Goal: Task Accomplishment & Management: Manage account settings

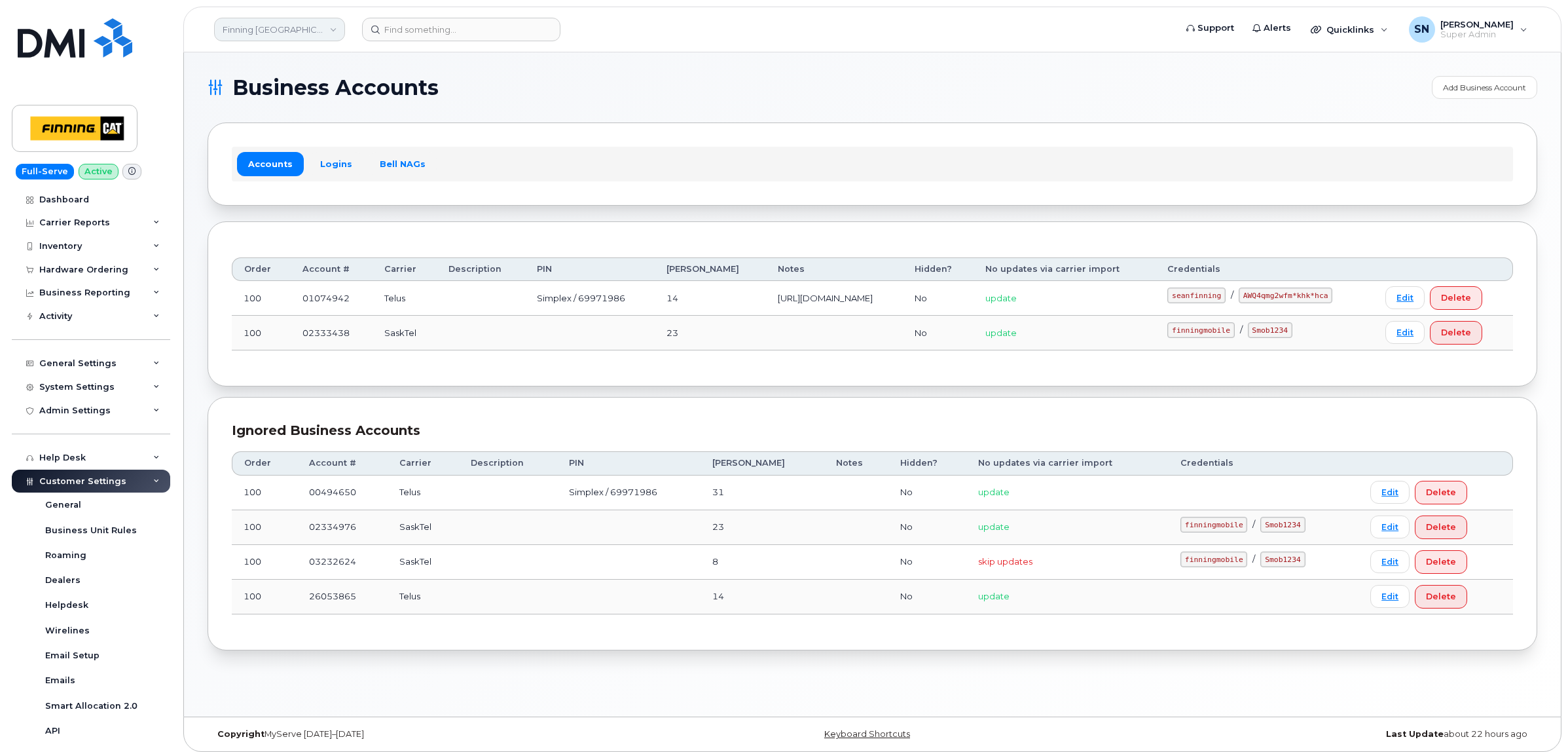
scroll to position [215, 0]
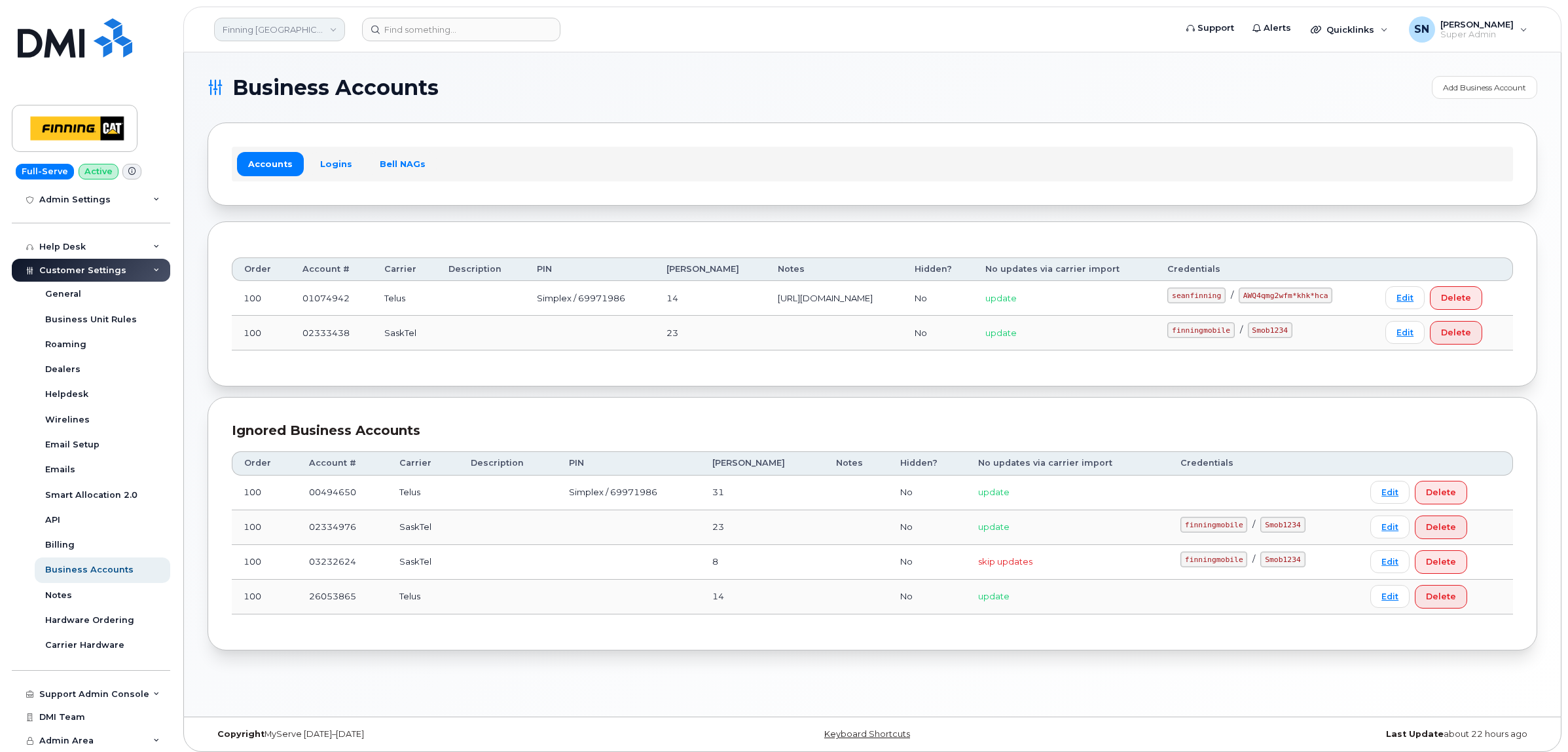
click at [249, 22] on link "Finning Canada" at bounding box center [280, 29] width 131 height 24
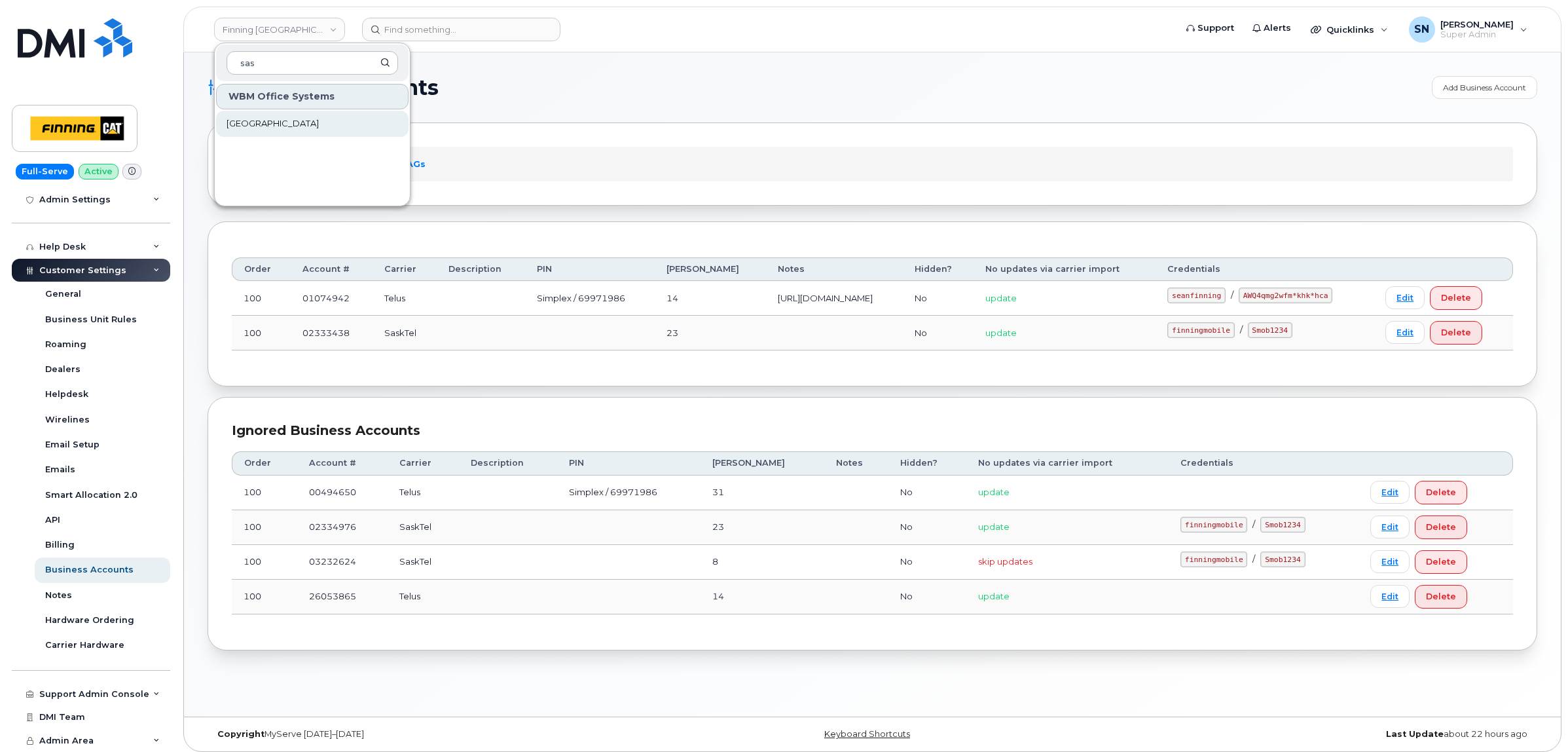
type input "sas"
click at [276, 126] on span "[GEOGRAPHIC_DATA]" at bounding box center [272, 124] width 92 height 13
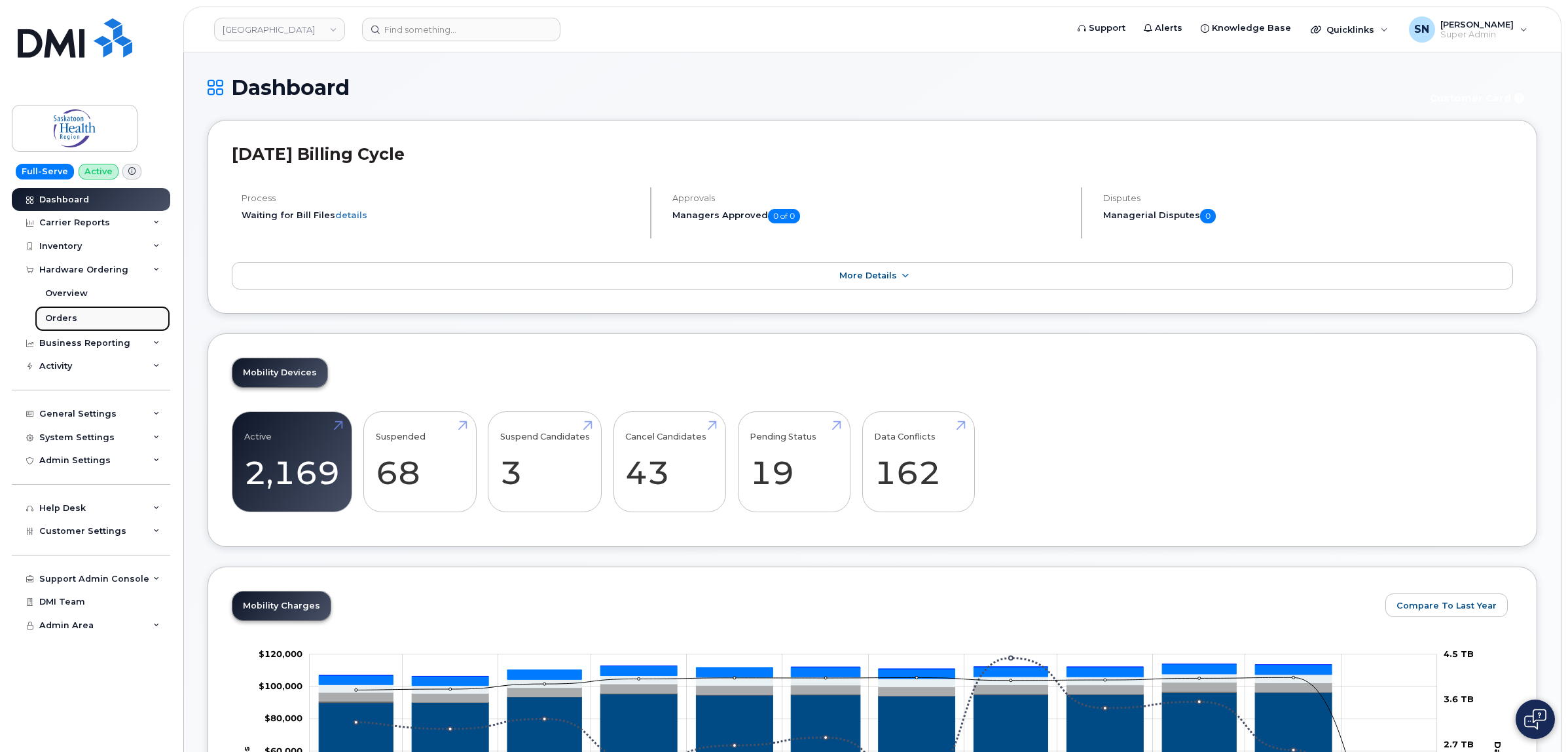
click at [59, 323] on div "Orders" at bounding box center [61, 318] width 32 height 12
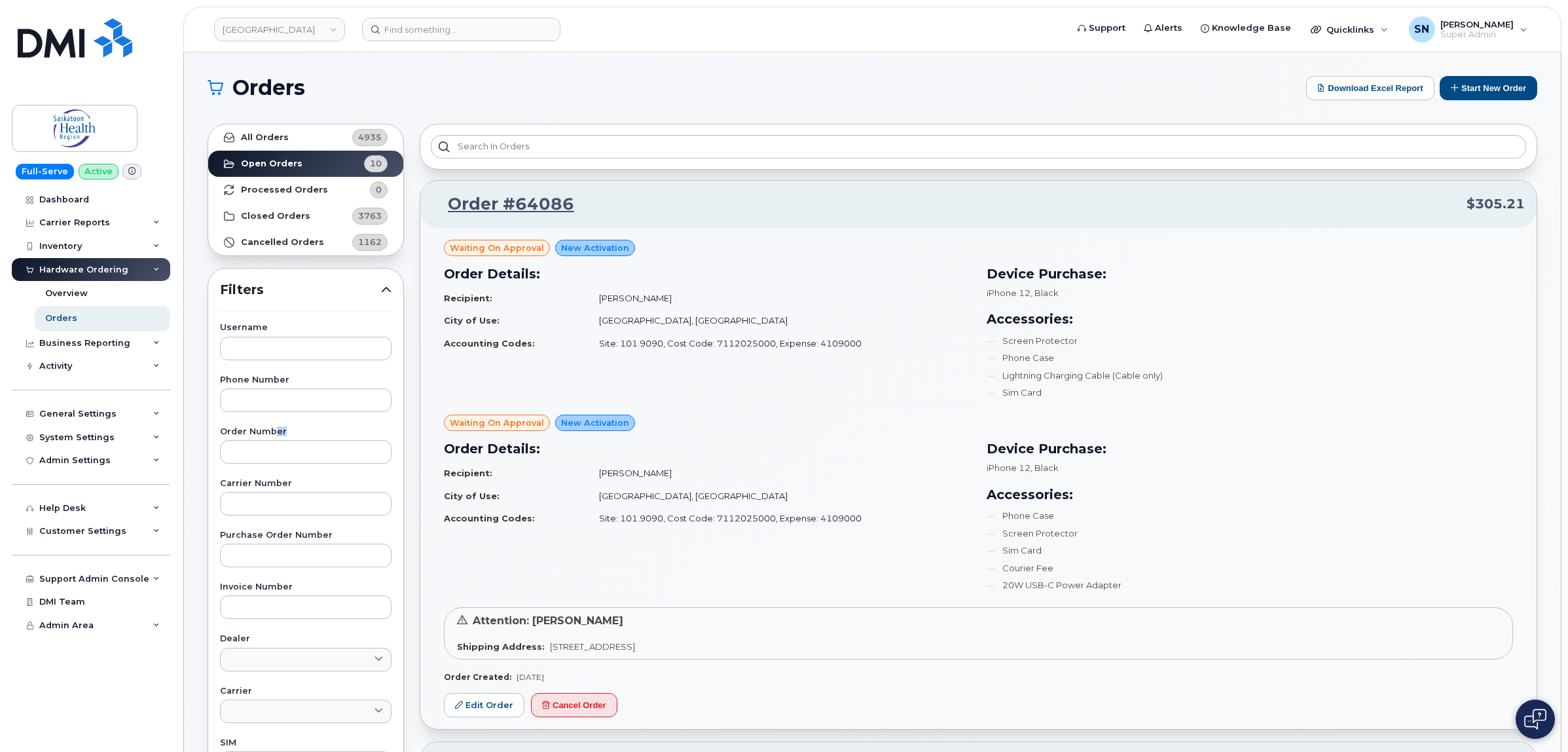
click at [273, 437] on div "Order Number" at bounding box center [306, 446] width 172 height 36
click at [280, 452] on input "text" at bounding box center [306, 452] width 172 height 24
type input "64086"
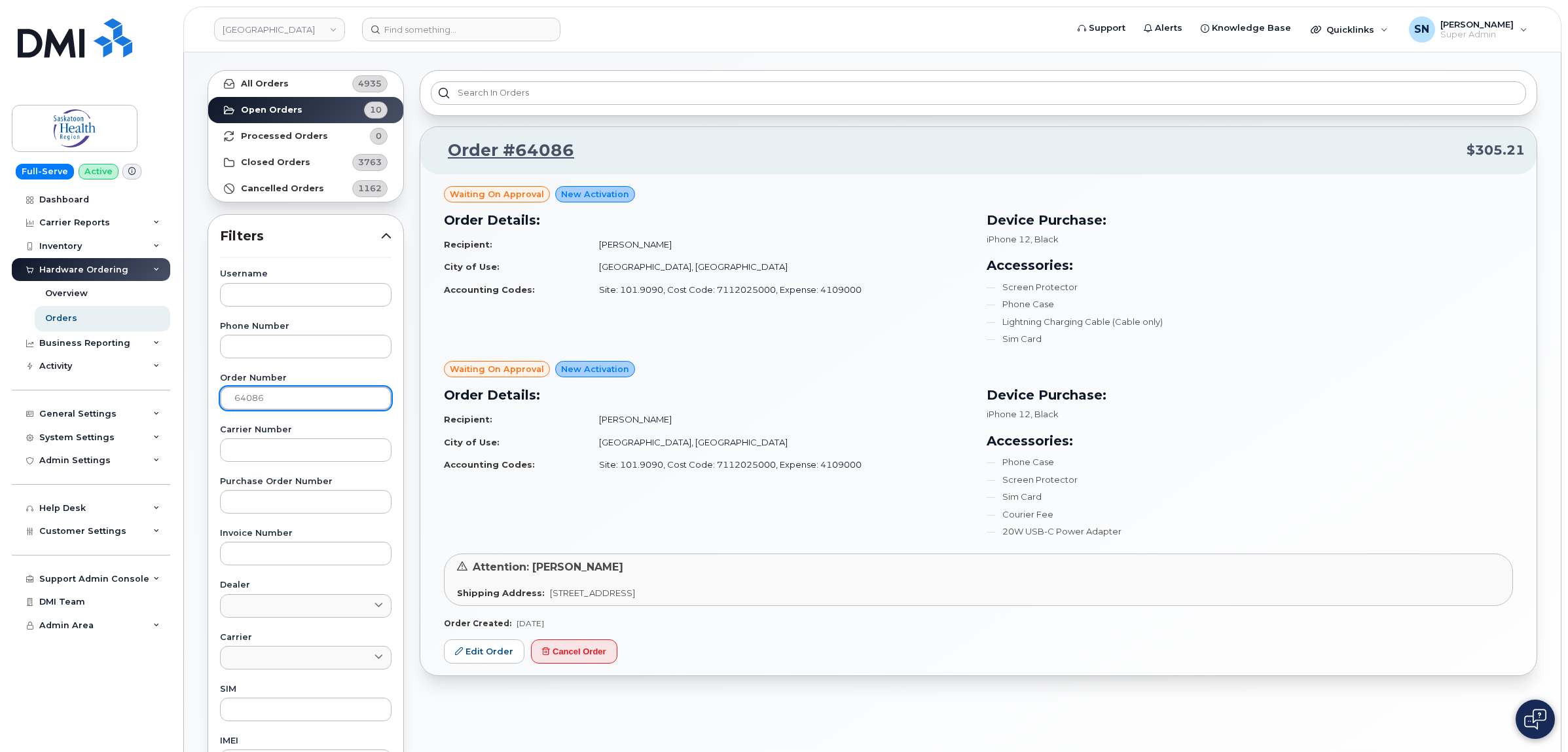
scroll to position [82, 0]
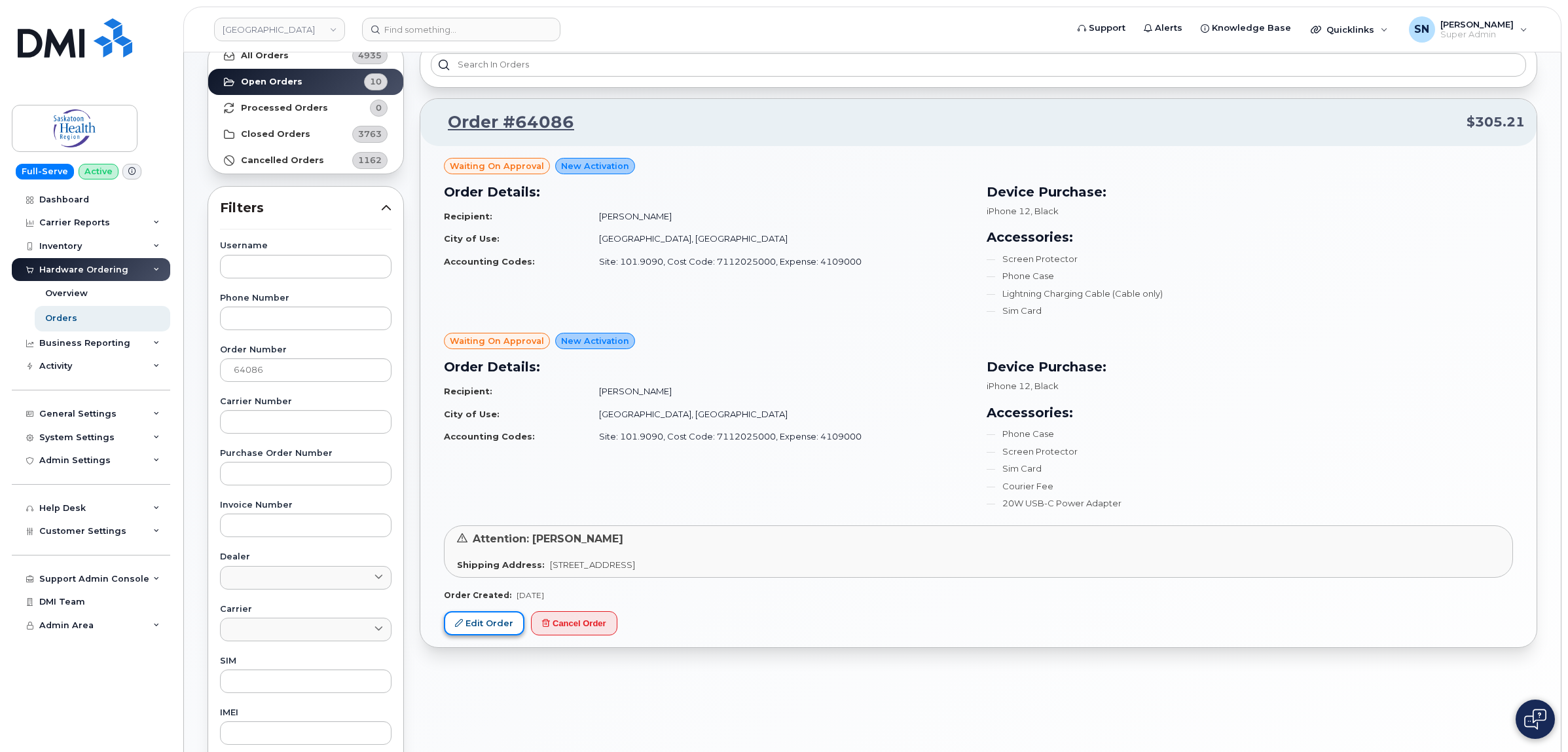
click at [470, 624] on link "Edit Order" at bounding box center [484, 624] width 80 height 25
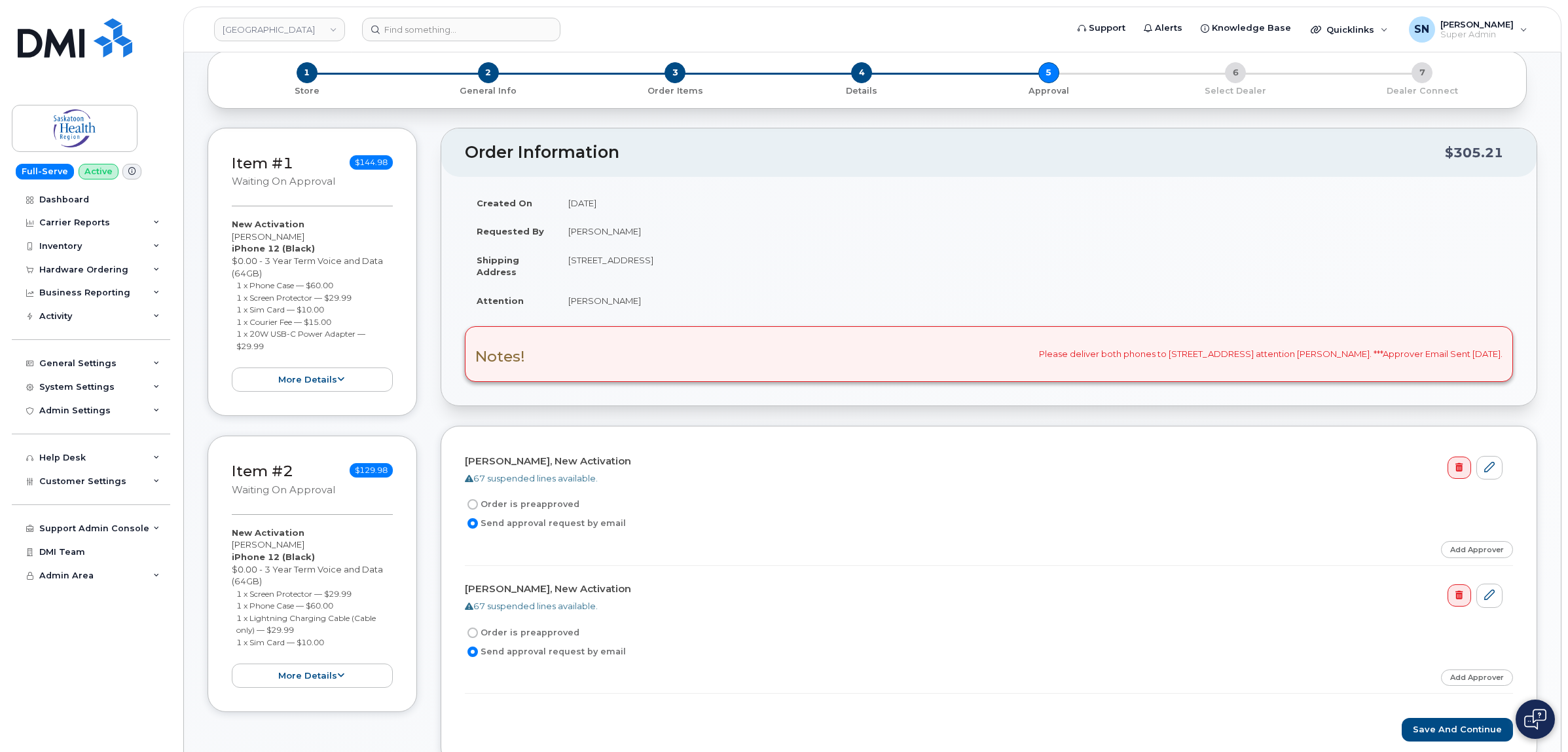
scroll to position [164, 0]
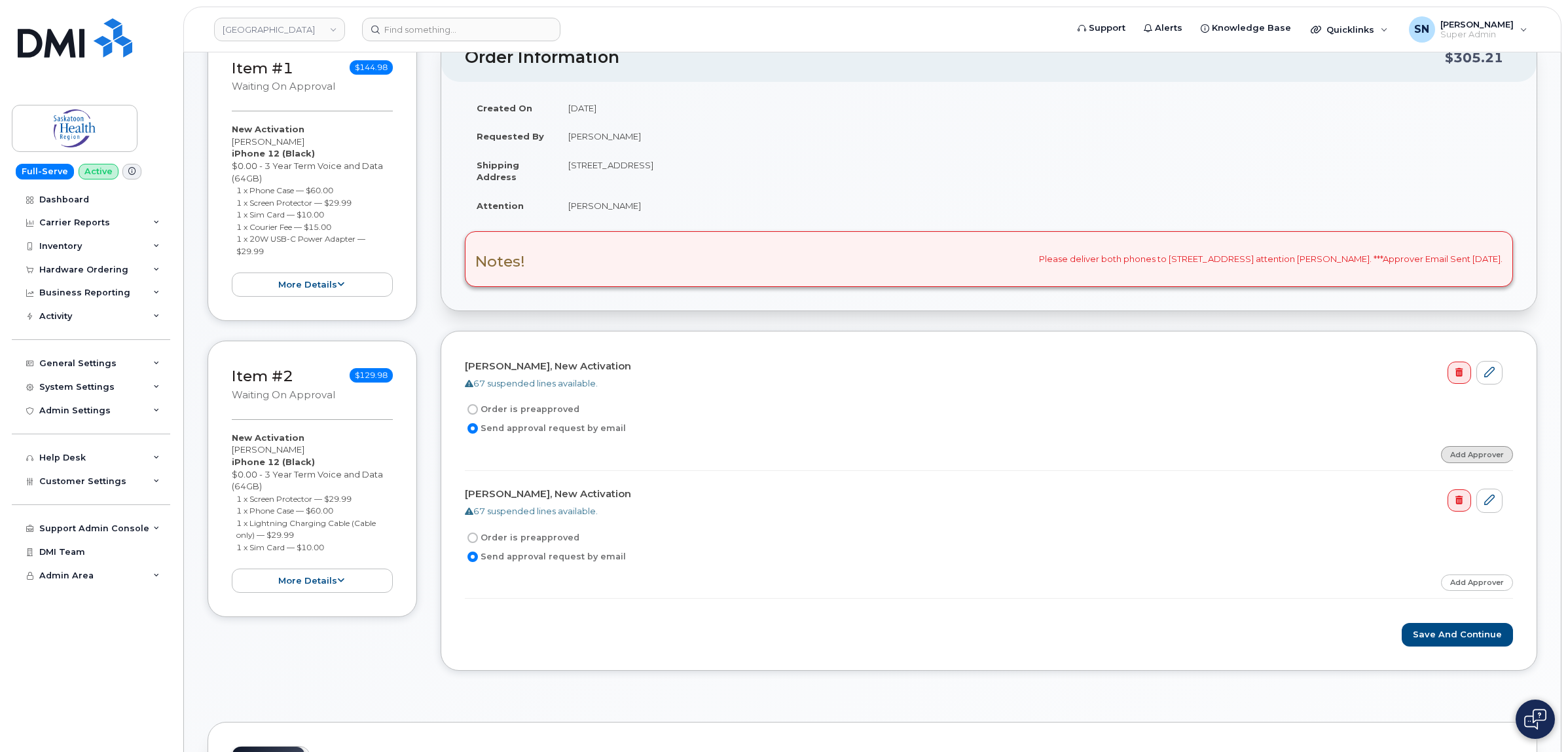
click at [1462, 459] on link "Add Approver" at bounding box center [1477, 454] width 72 height 16
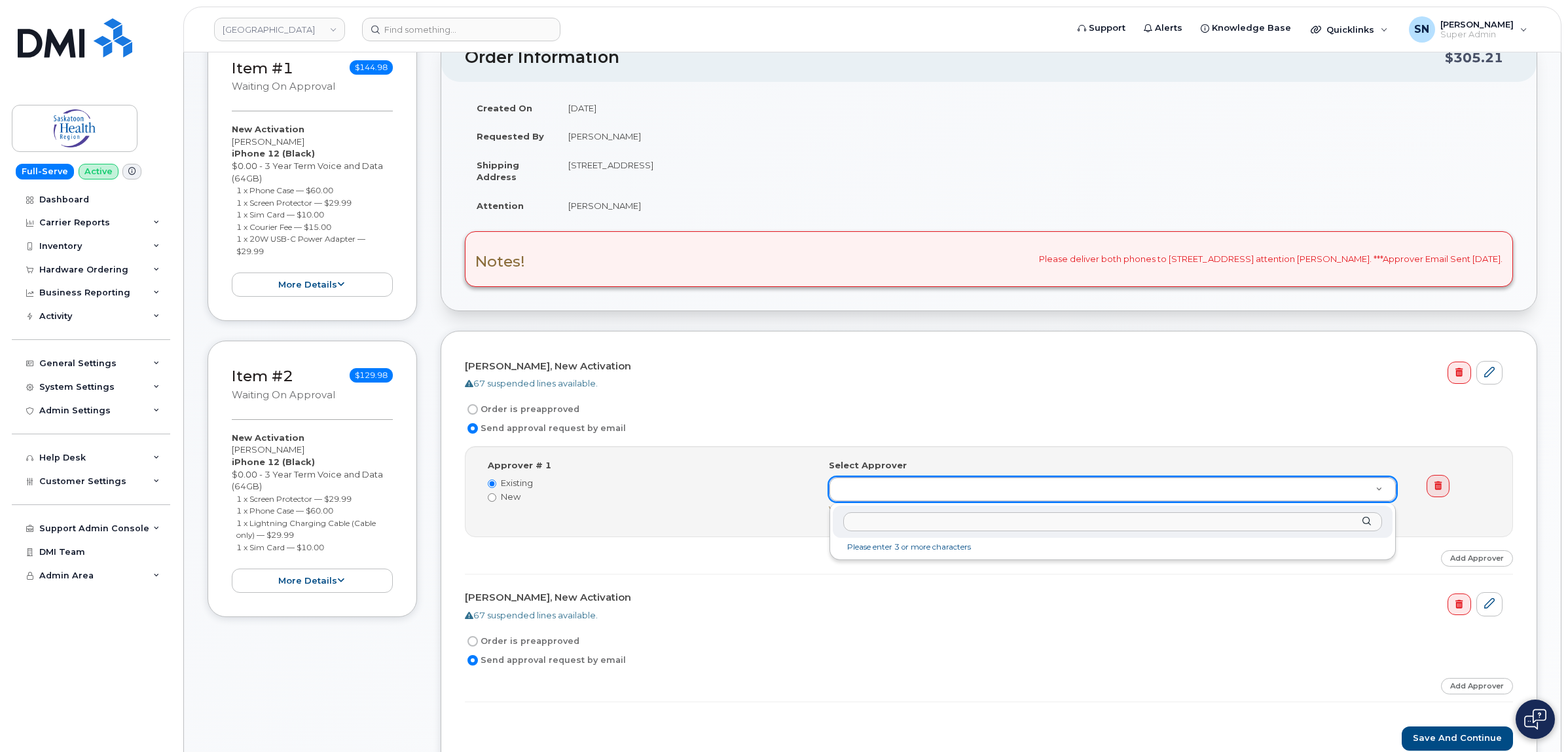
paste input "[PERSON_NAME]"
type input "[PERSON_NAME]"
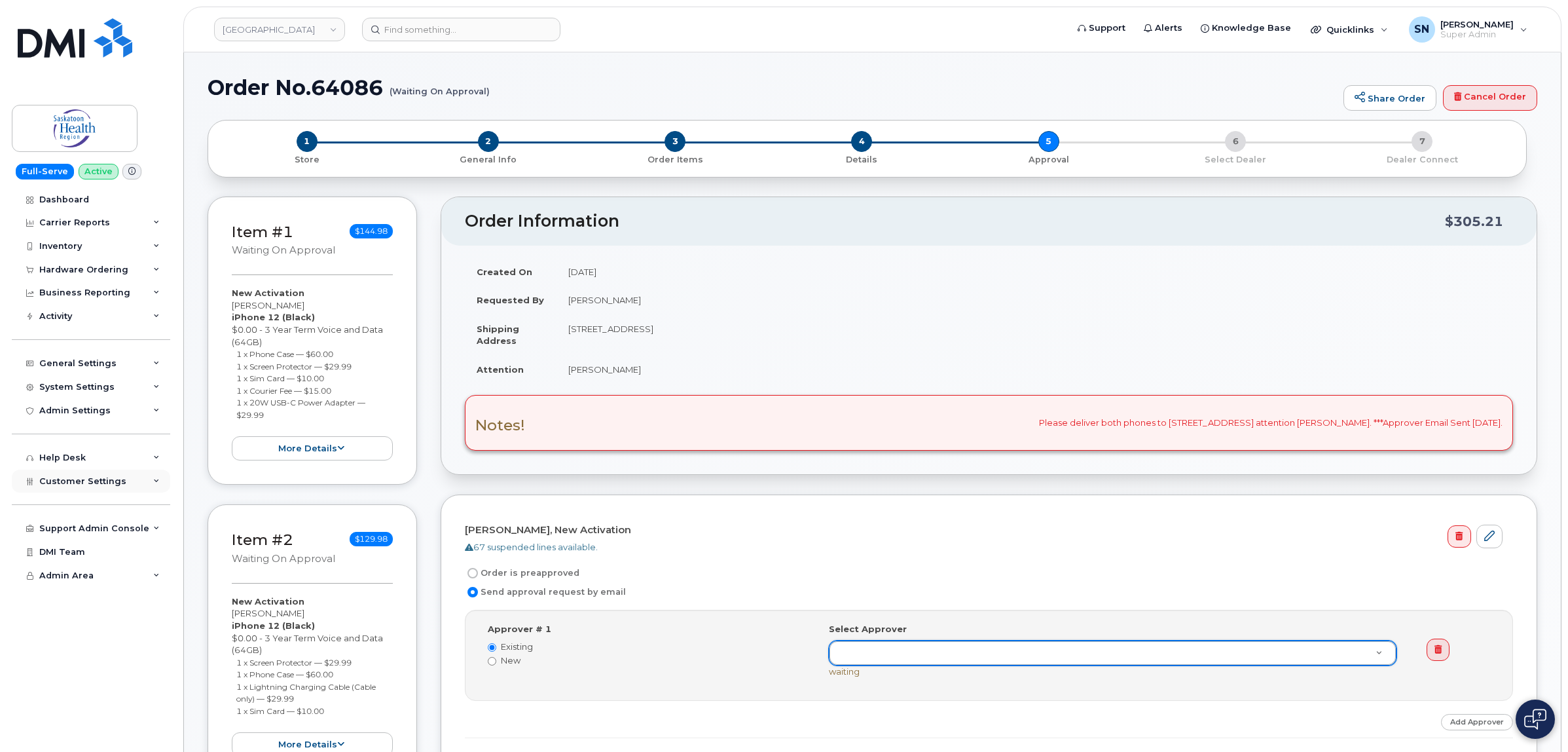
click at [75, 486] on span "Customer Settings" at bounding box center [83, 481] width 87 height 10
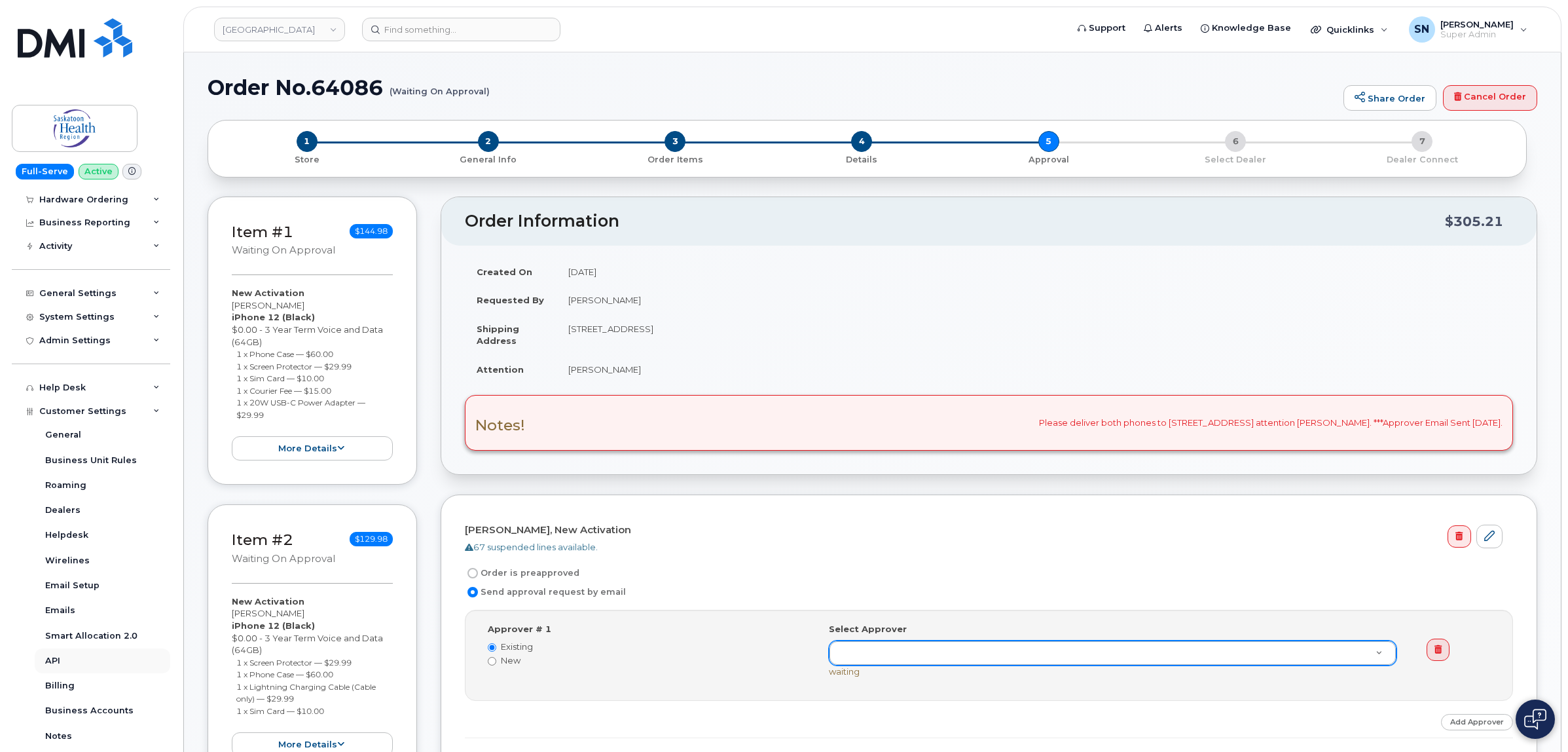
scroll to position [215, 0]
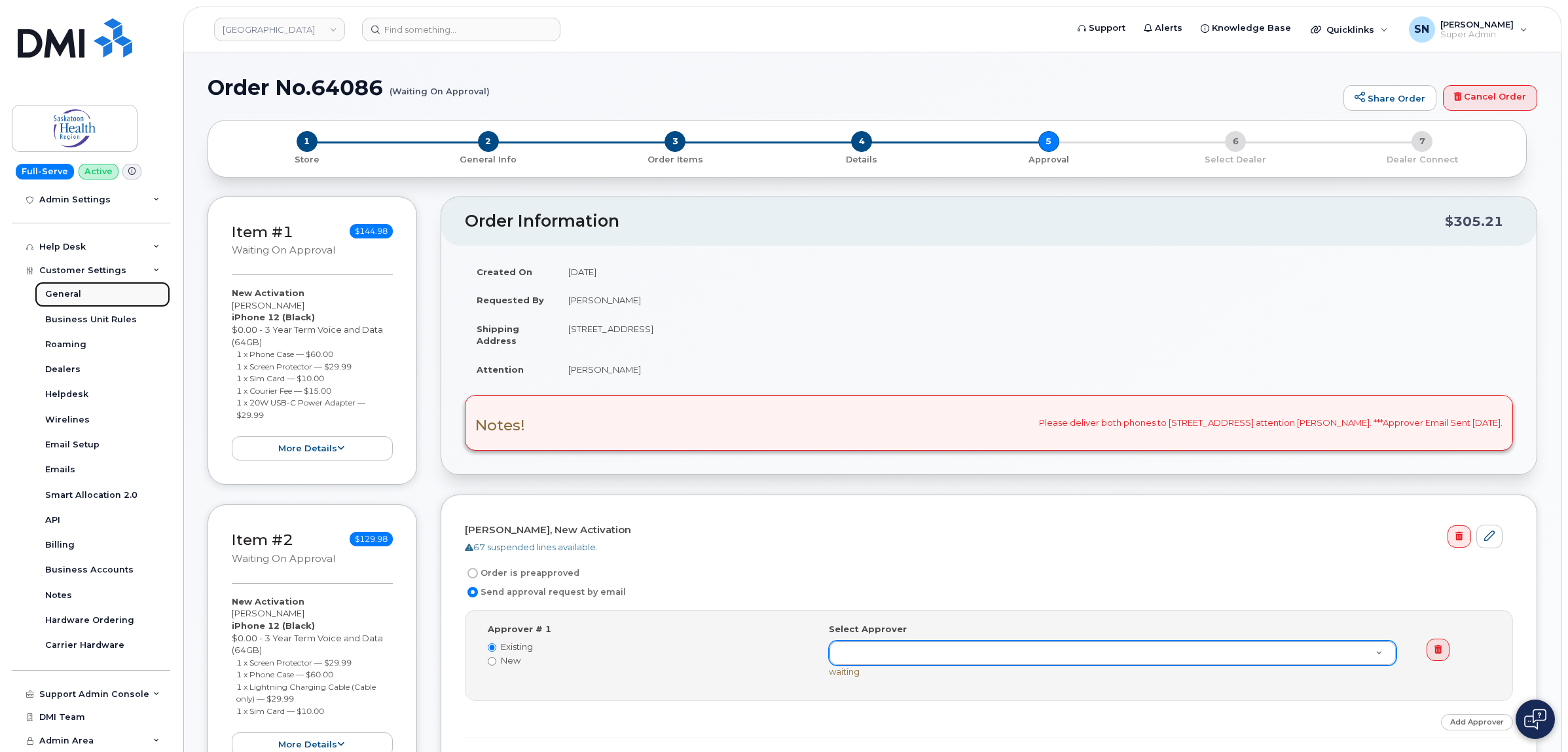
drag, startPoint x: 106, startPoint y: 567, endPoint x: 108, endPoint y: 292, distance: 275.0
click at [108, 292] on link "General" at bounding box center [102, 294] width 136 height 25
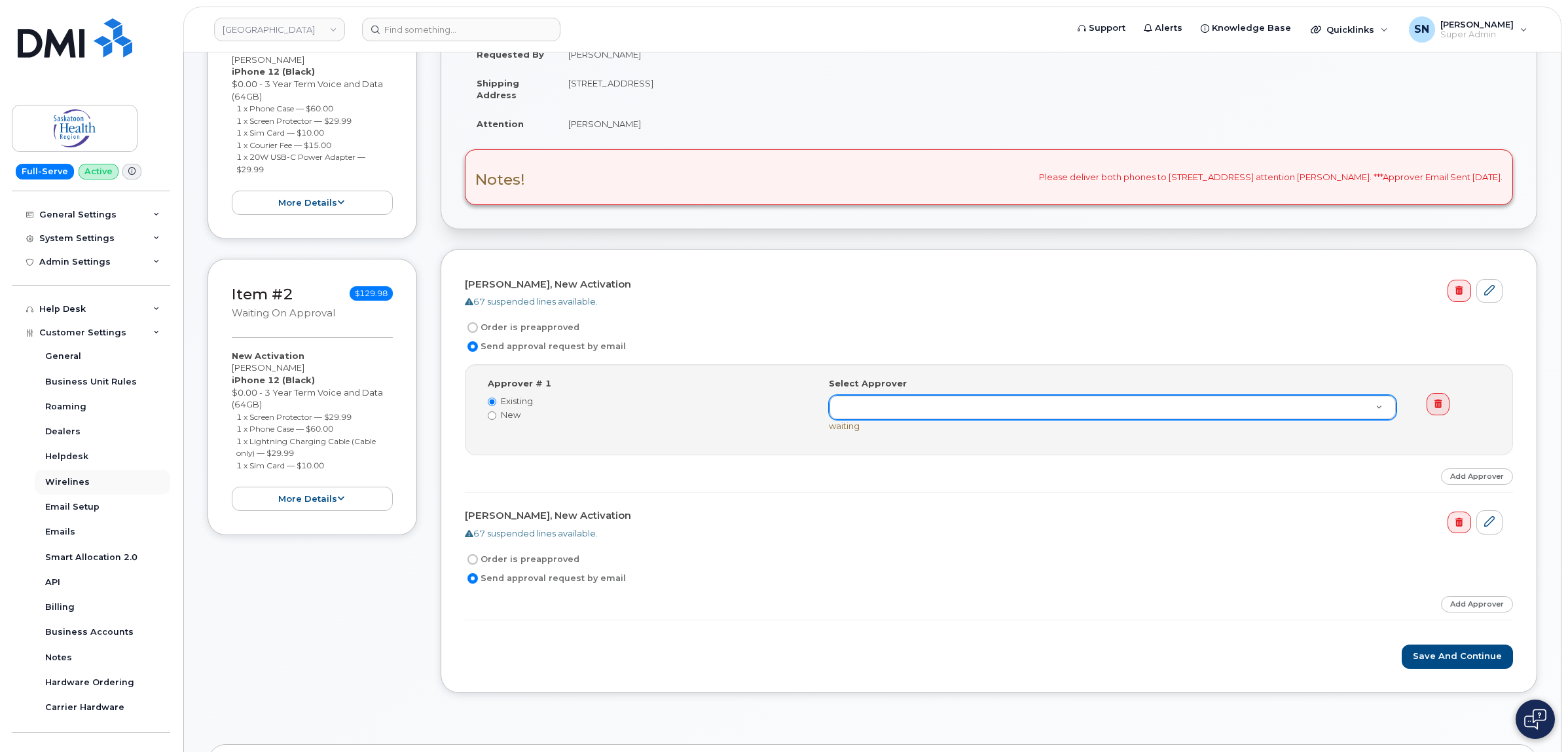
scroll to position [51, 0]
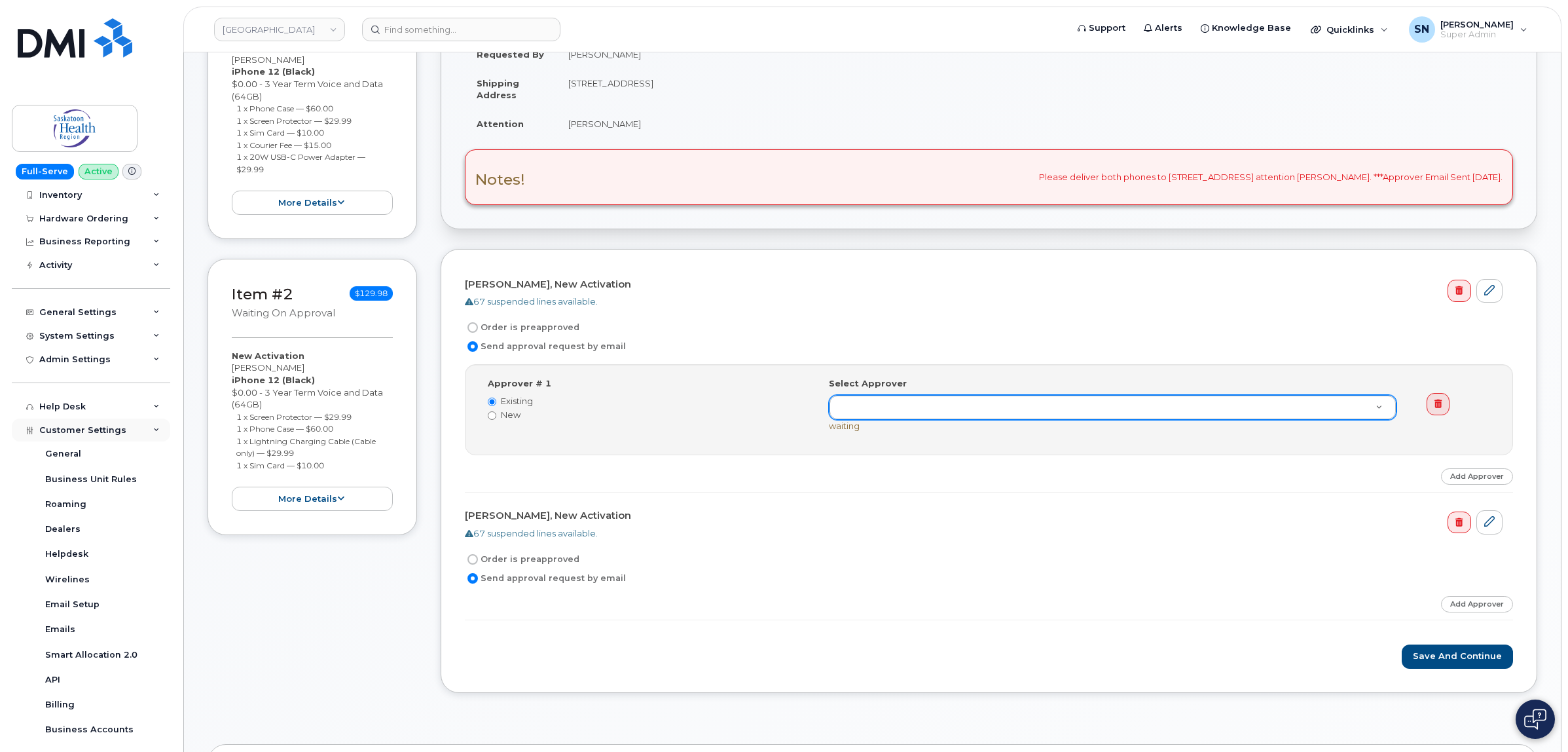
click at [80, 430] on span "Customer Settings" at bounding box center [83, 430] width 87 height 10
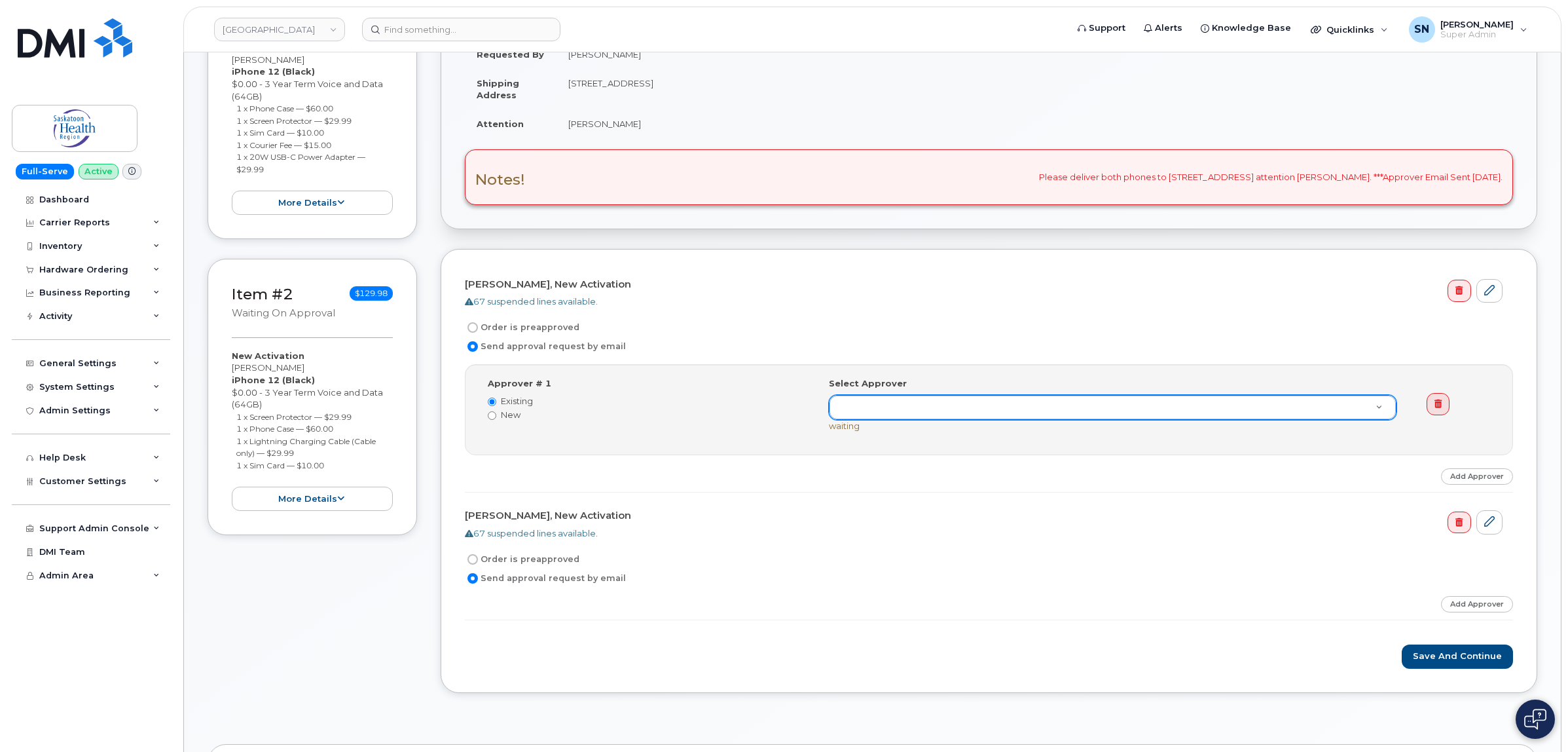
scroll to position [0, 0]
click at [85, 362] on div "General Settings" at bounding box center [78, 363] width 77 height 10
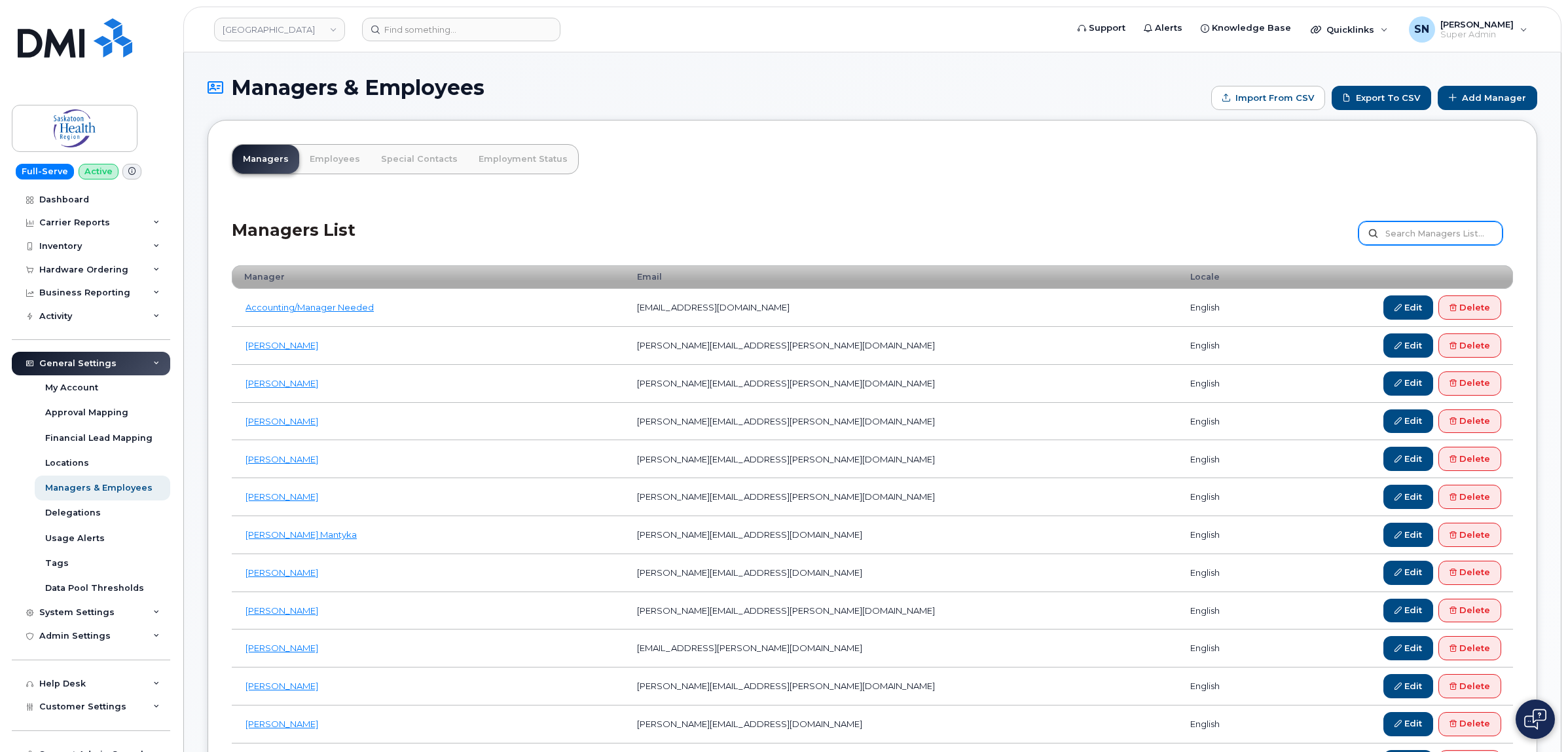
click at [1429, 231] on input "text" at bounding box center [1430, 233] width 144 height 24
paste input "[PERSON_NAME]"
type input "[PERSON_NAME]"
click at [1376, 231] on label "[PERSON_NAME]" at bounding box center [1430, 233] width 144 height 24
click at [1376, 231] on input "[PERSON_NAME]" at bounding box center [1430, 233] width 144 height 24
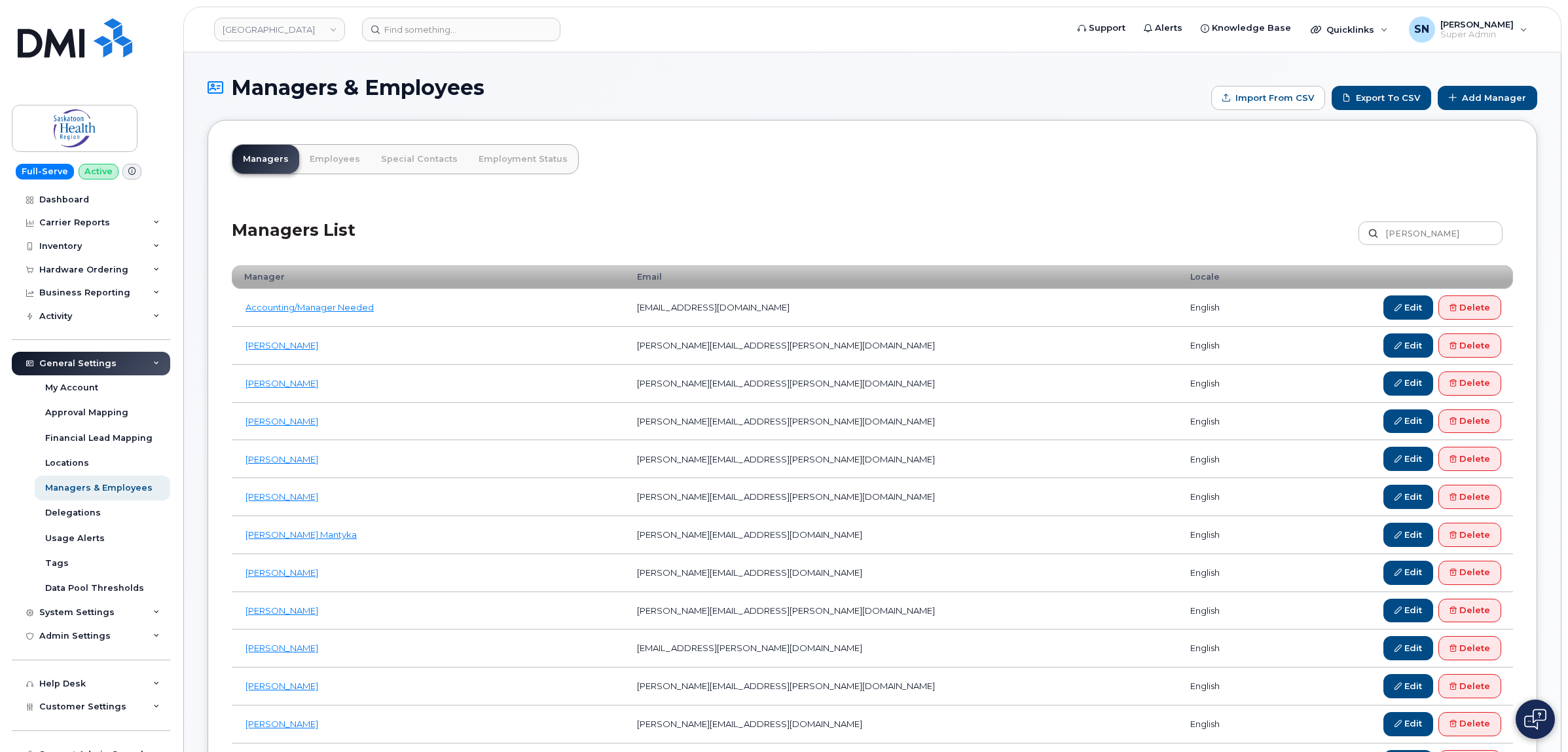
click at [1372, 237] on label "[PERSON_NAME]" at bounding box center [1430, 233] width 144 height 24
click at [1372, 237] on input "[PERSON_NAME]" at bounding box center [1430, 233] width 144 height 24
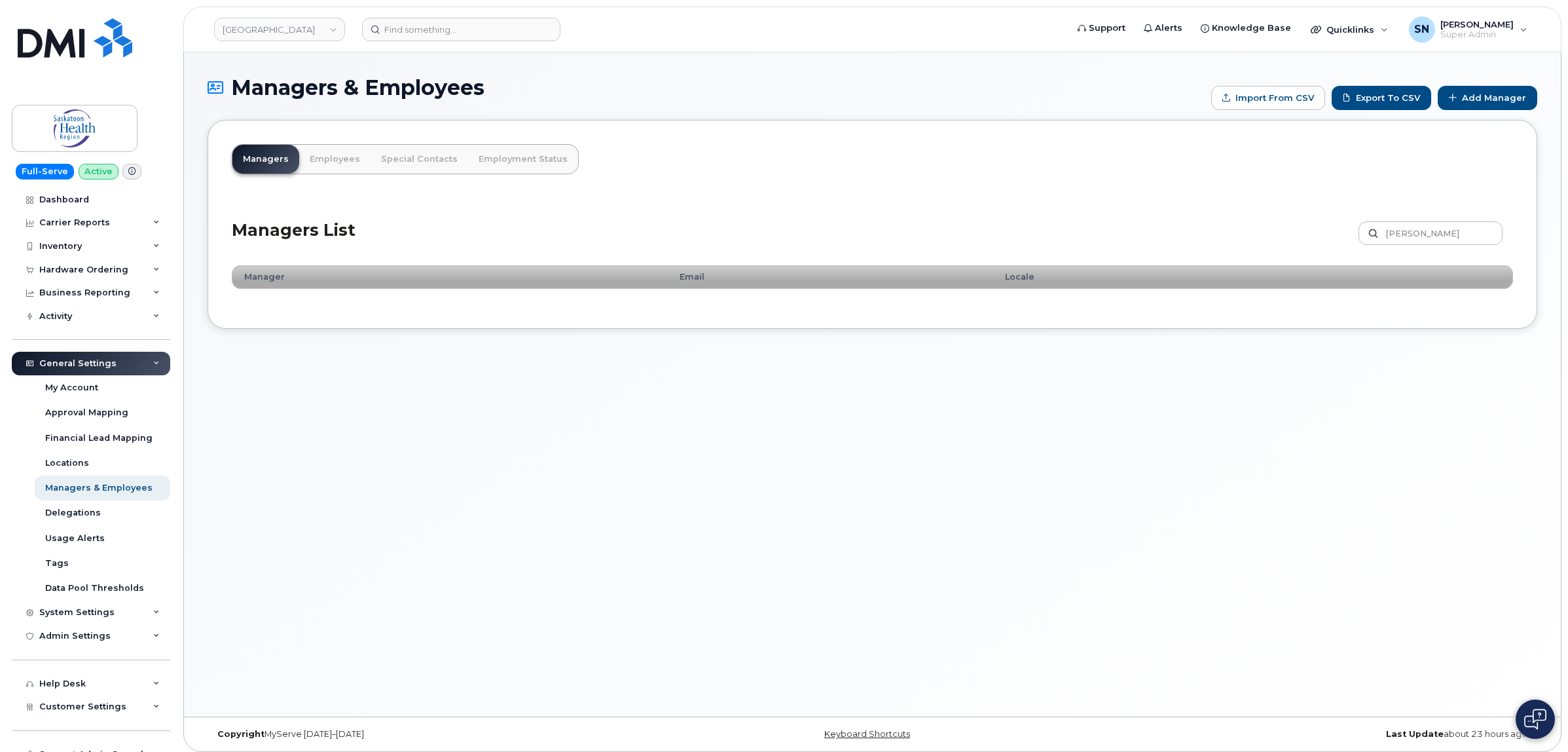
click at [321, 144] on ul "Managers Employees Special Contacts Employment Status" at bounding box center [405, 159] width 347 height 30
click at [333, 156] on link "Employees" at bounding box center [335, 159] width 72 height 29
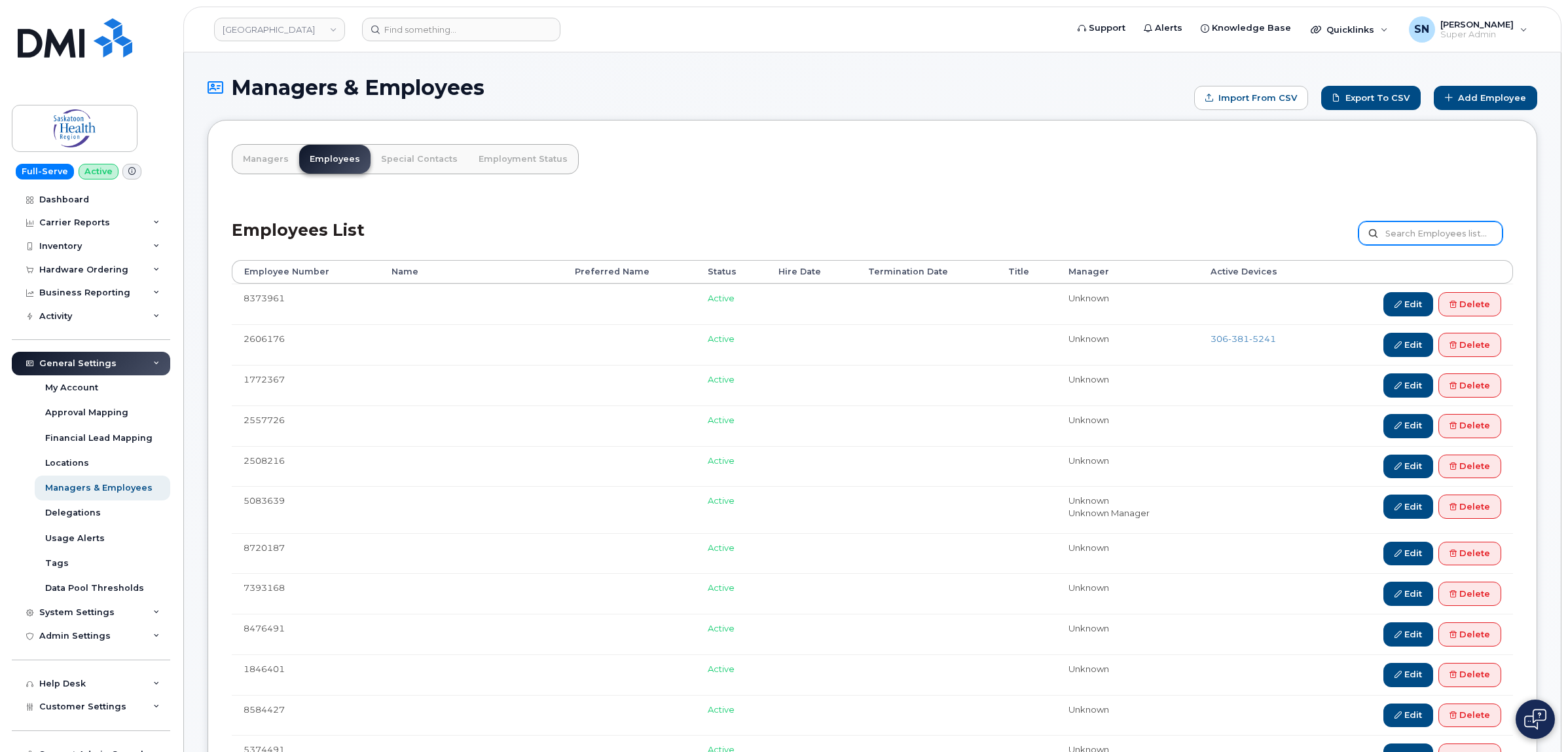
click at [1415, 233] on input "text" at bounding box center [1430, 233] width 144 height 24
paste input "[PERSON_NAME]"
type input "[PERSON_NAME]"
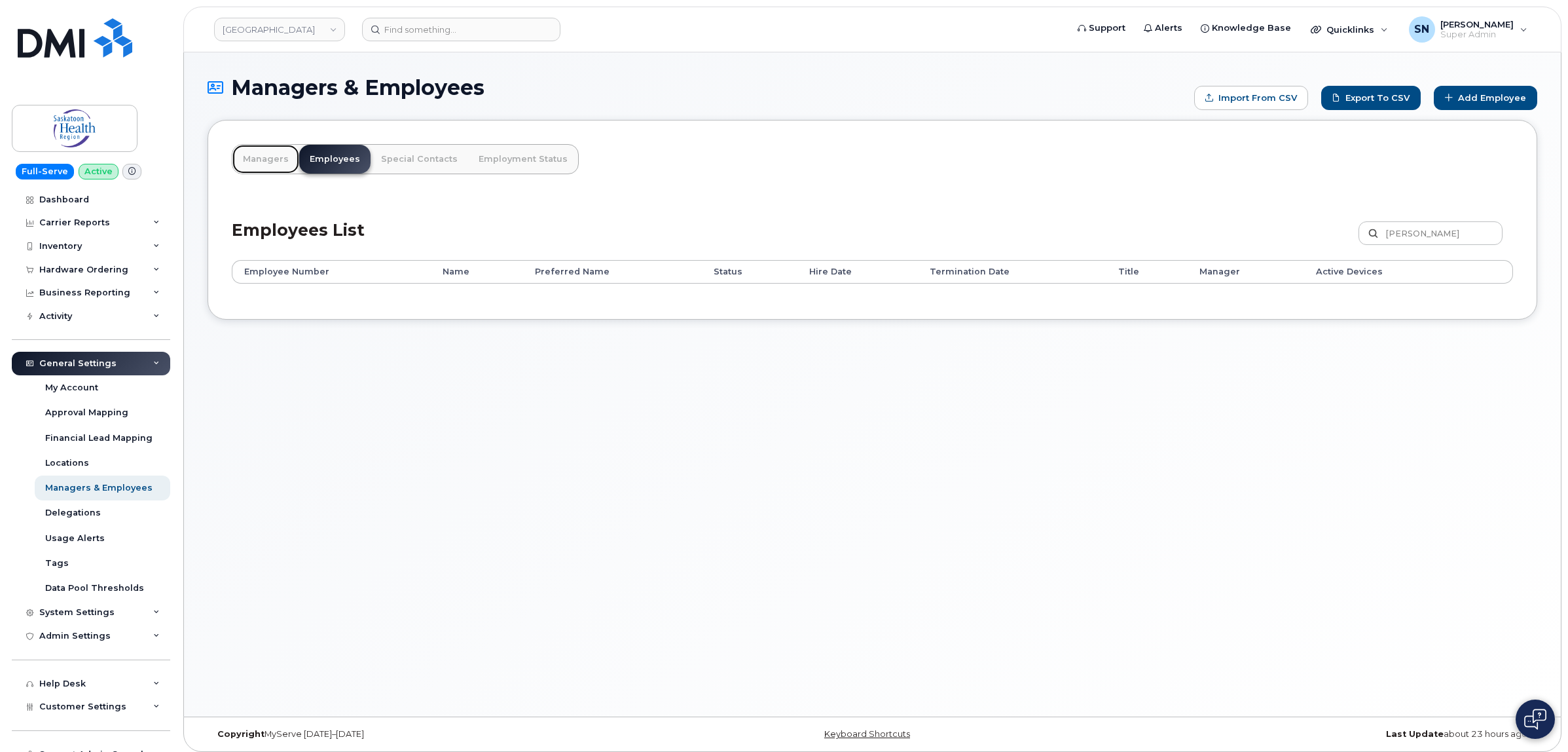
click at [271, 154] on link "Managers" at bounding box center [266, 159] width 67 height 29
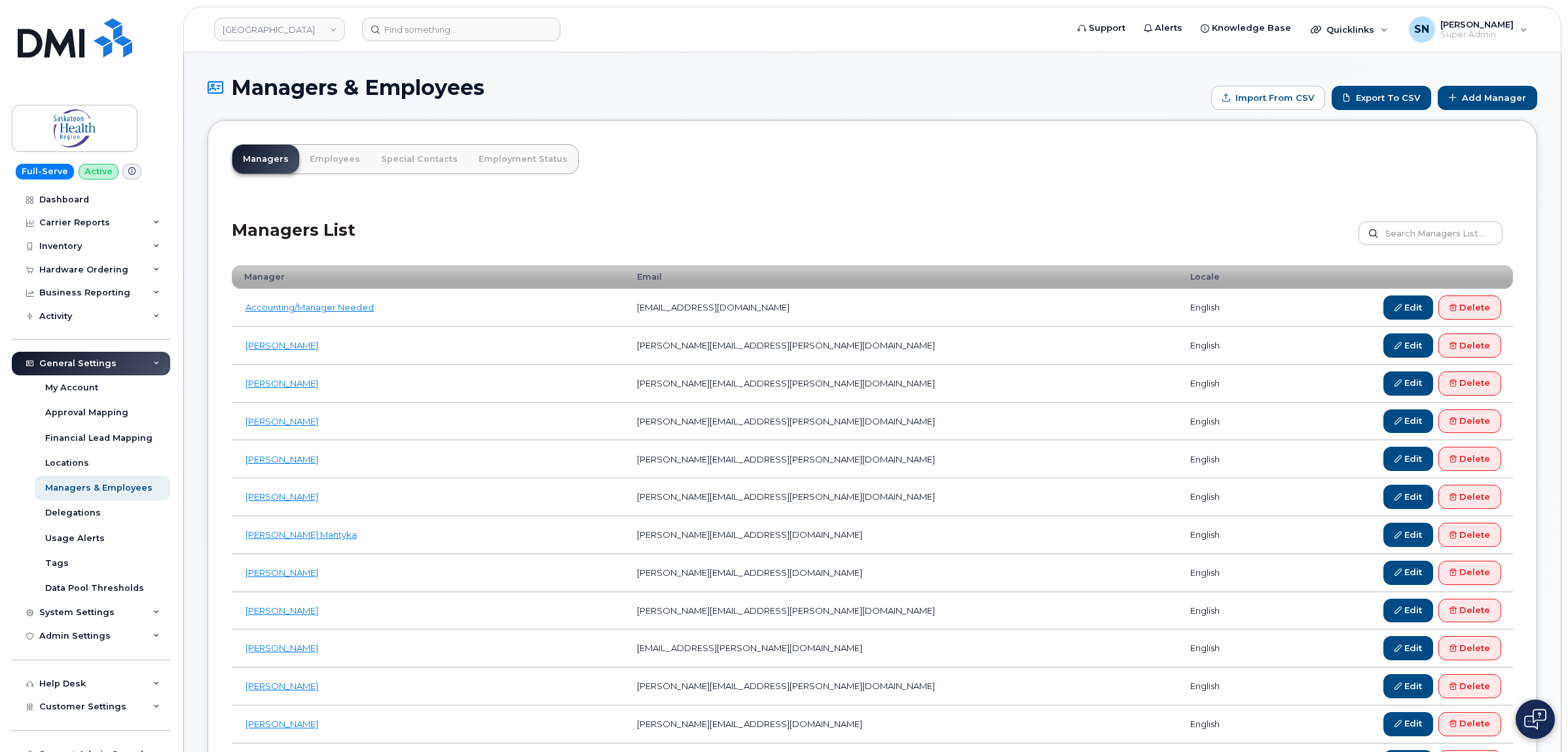
click at [1520, 82] on div "Managers & Employees Import from CSV Export to CSV Add Manager" at bounding box center [872, 98] width 1330 height 44
click at [1516, 91] on link "Add Manager" at bounding box center [1488, 98] width 100 height 25
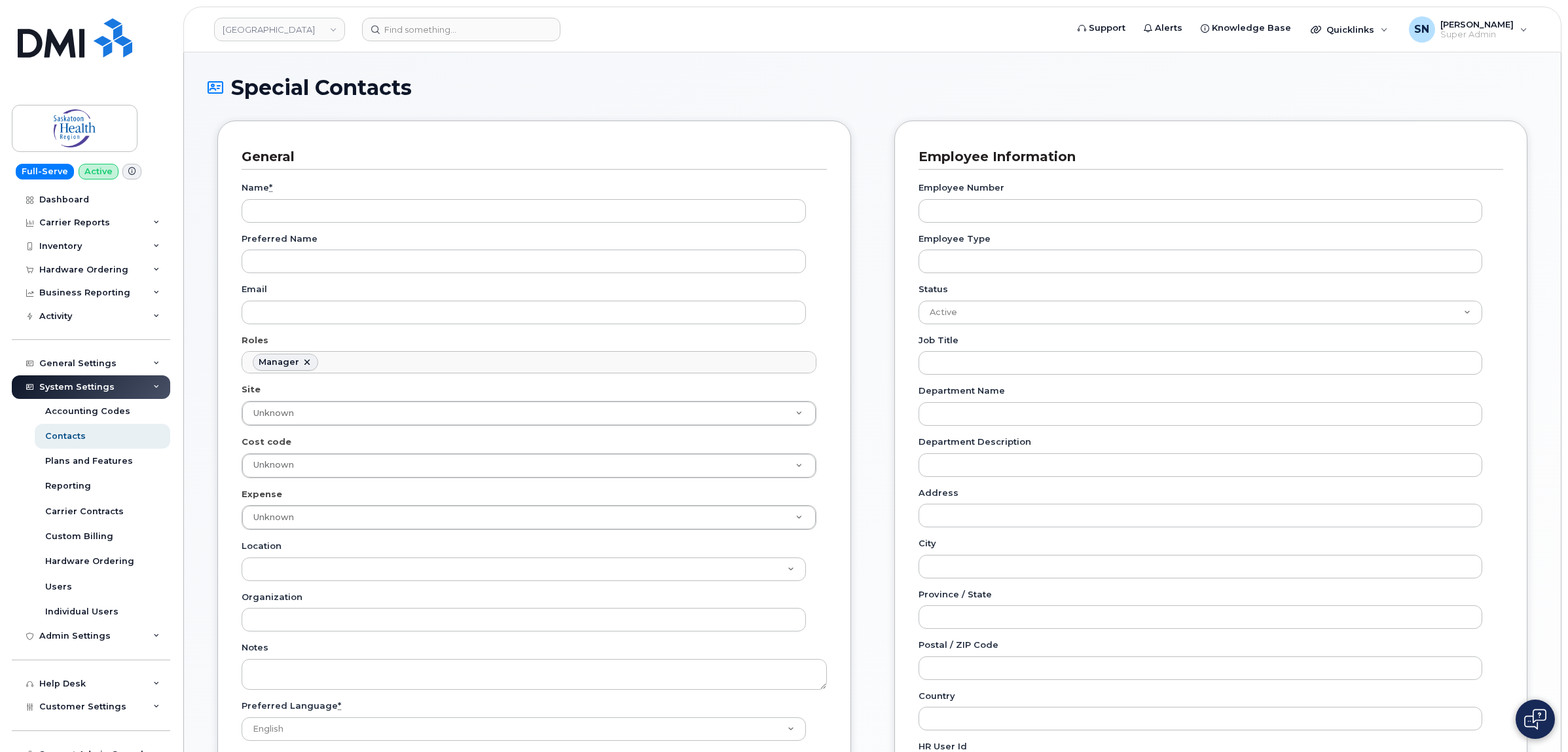
scroll to position [109, 0]
click at [293, 194] on div "Name *" at bounding box center [529, 202] width 575 height 41
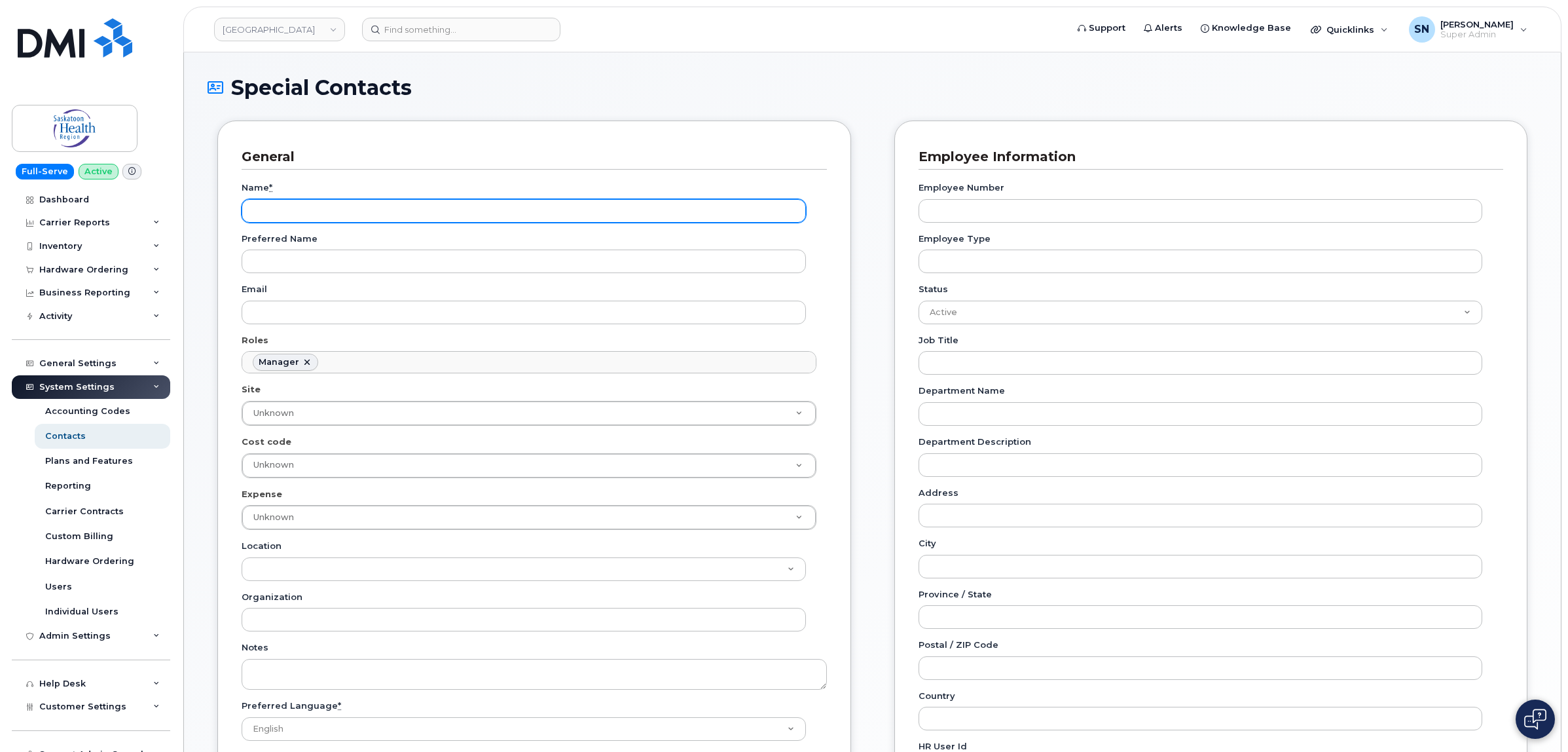
click at [293, 201] on input "Name *" at bounding box center [524, 211] width 565 height 24
paste input "Ricki Turner"
type input "Ricki Turner"
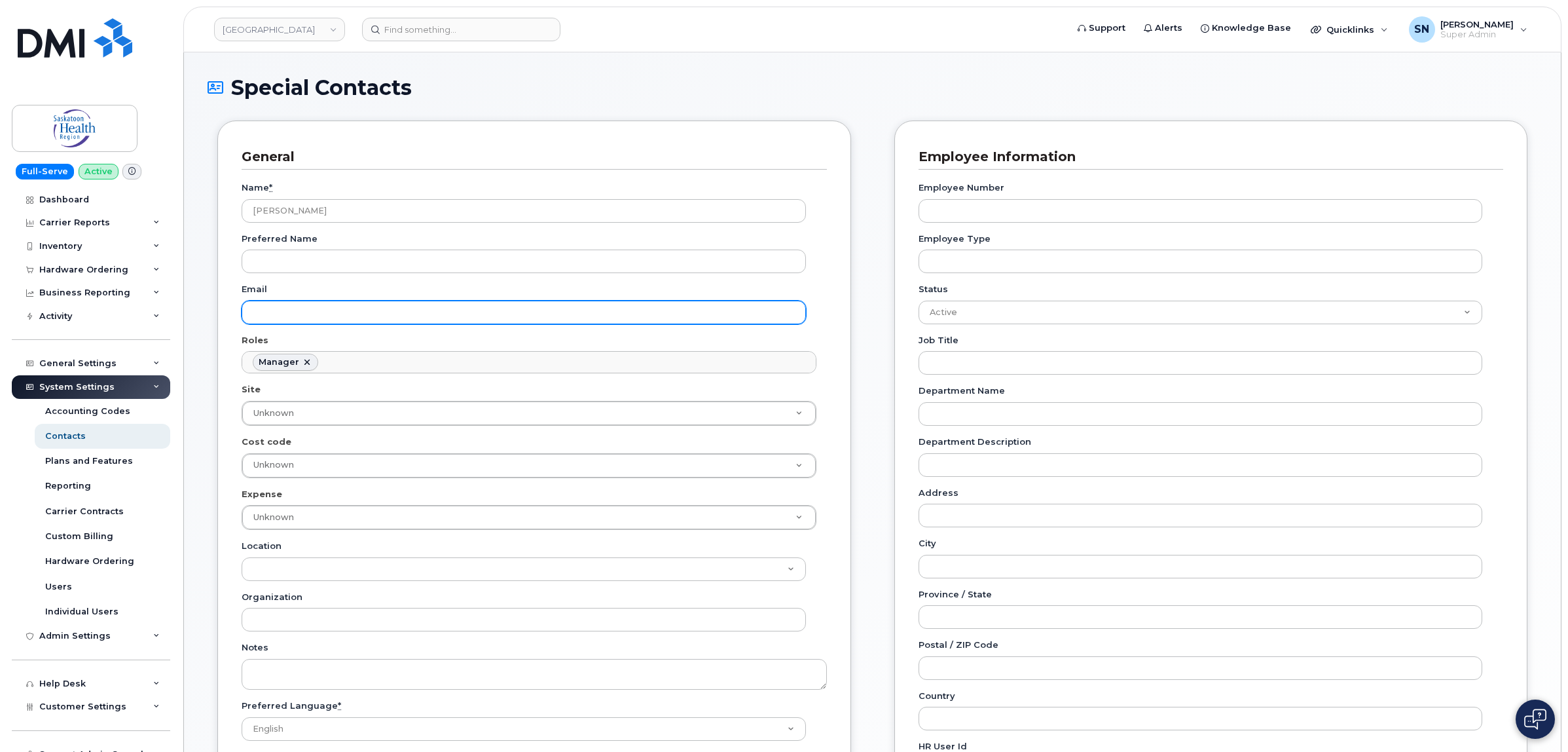
click at [386, 315] on input "Email" at bounding box center [524, 313] width 565 height 24
paste input "[EMAIL_ADDRESS][PERSON_NAME][DOMAIN_NAME]"
type input "[EMAIL_ADDRESS][PERSON_NAME][DOMAIN_NAME]"
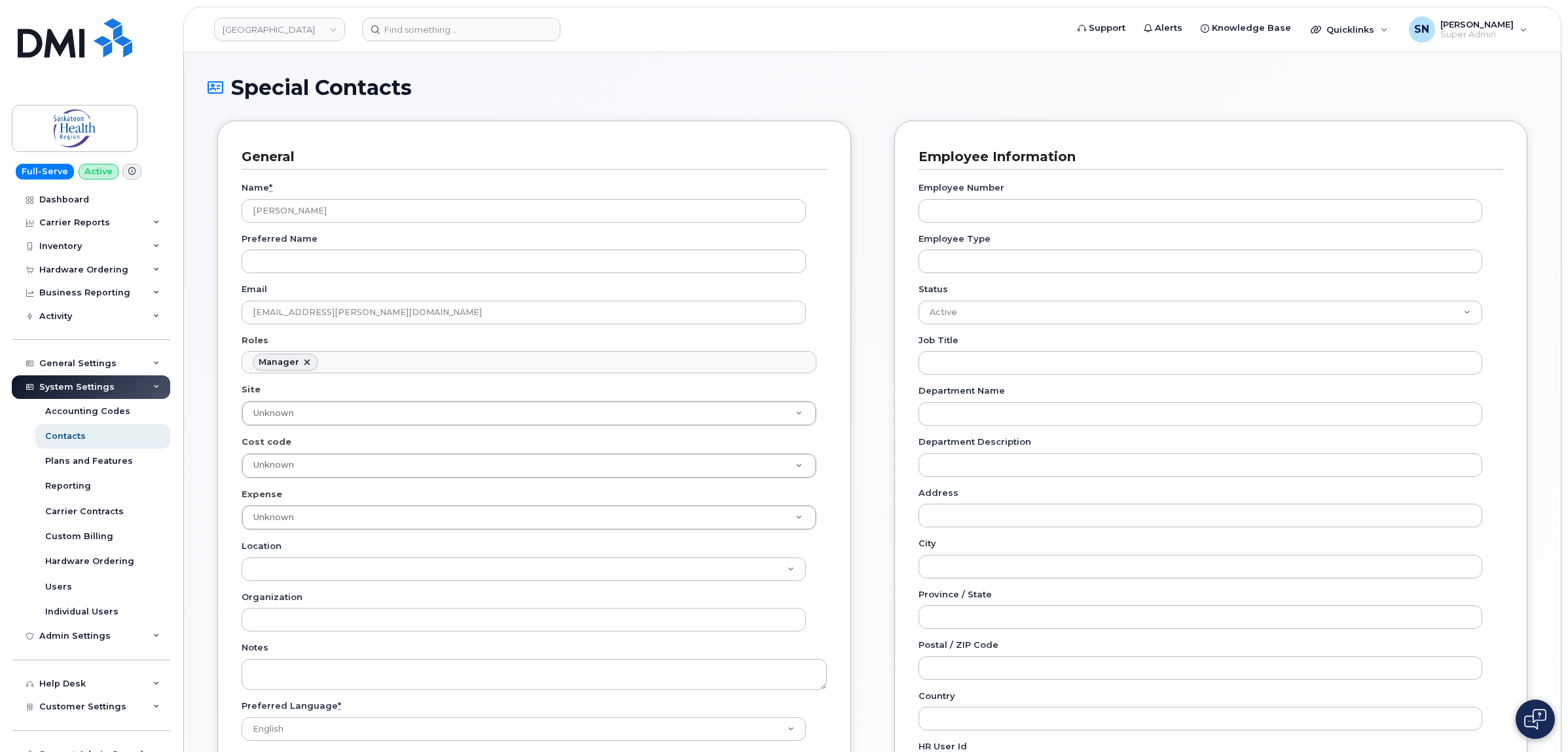
click at [619, 113] on div "Special Contacts" at bounding box center [872, 98] width 1330 height 44
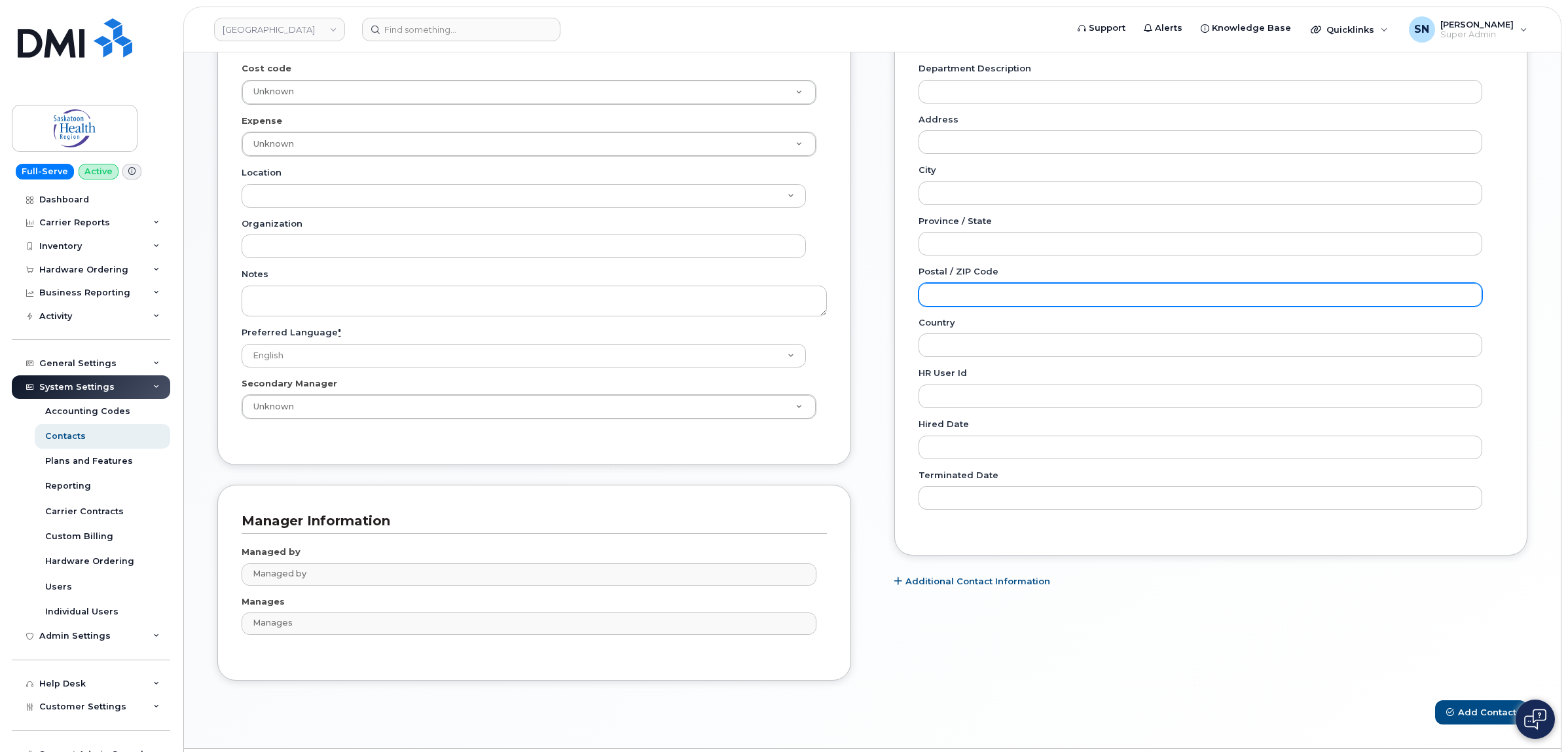
scroll to position [415, 0]
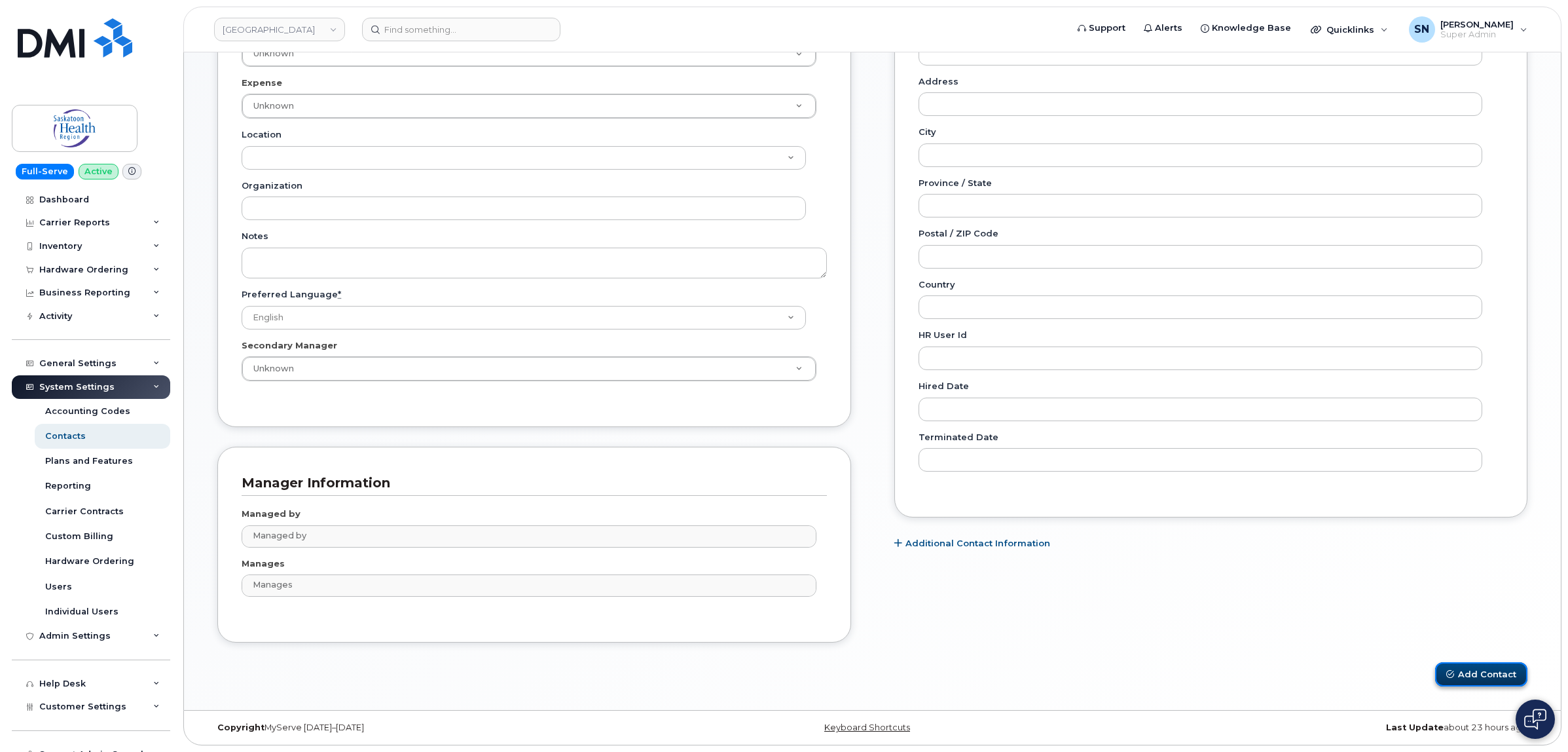
click at [1466, 675] on button "Add Contact" at bounding box center [1481, 675] width 92 height 25
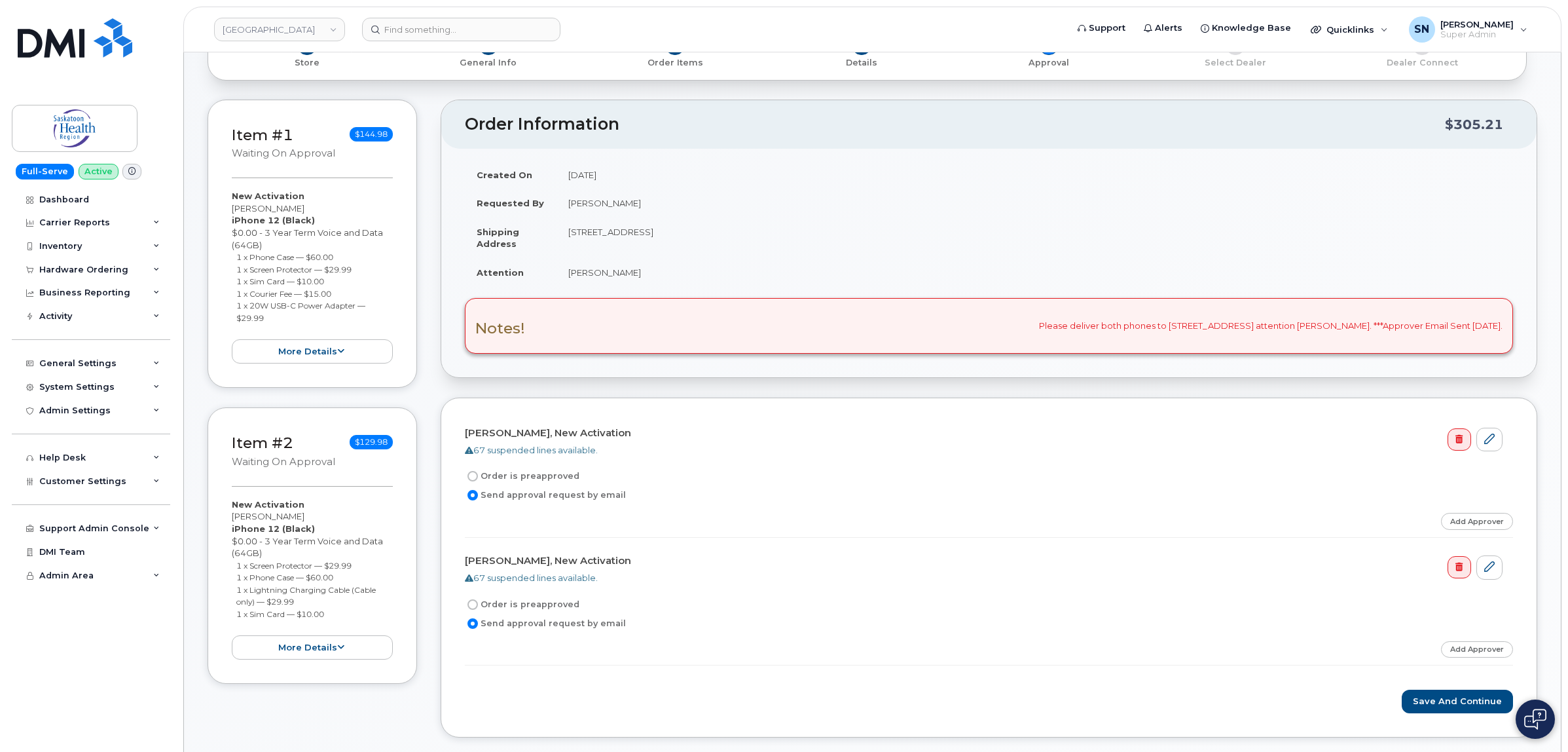
scroll to position [246, 0]
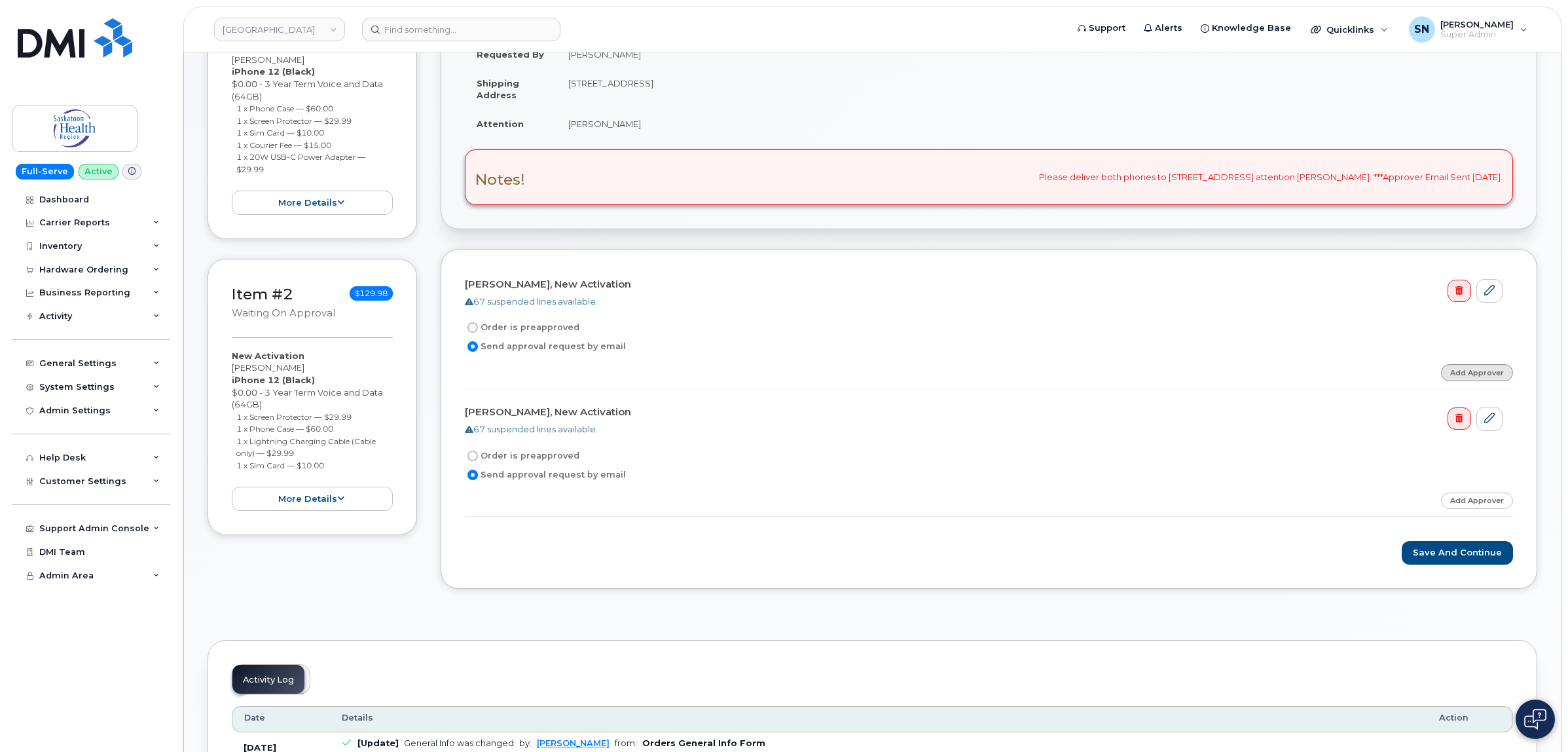
click at [1480, 377] on link "Add Approver" at bounding box center [1477, 373] width 72 height 16
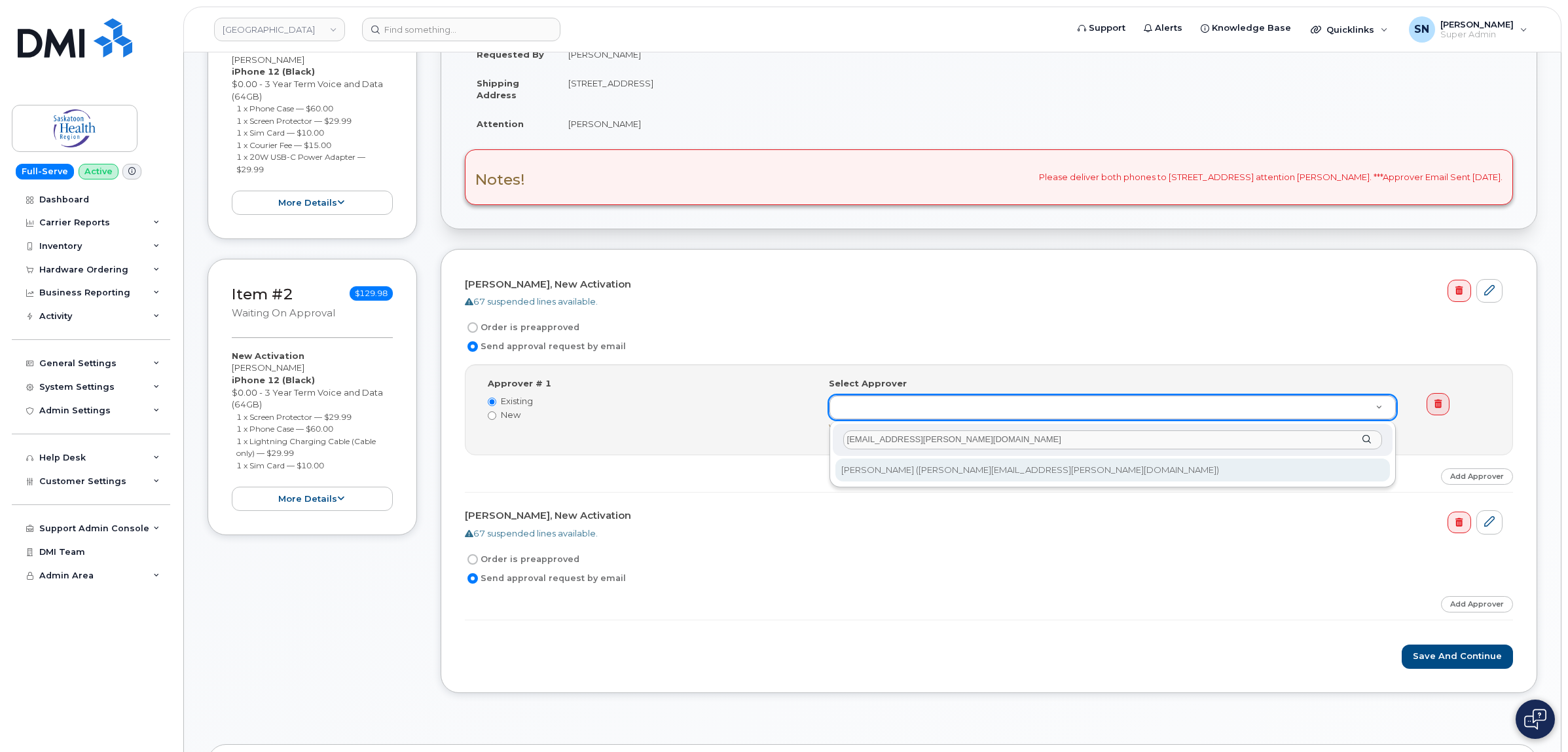
type input "[EMAIL_ADDRESS][PERSON_NAME][DOMAIN_NAME]"
type input "820160"
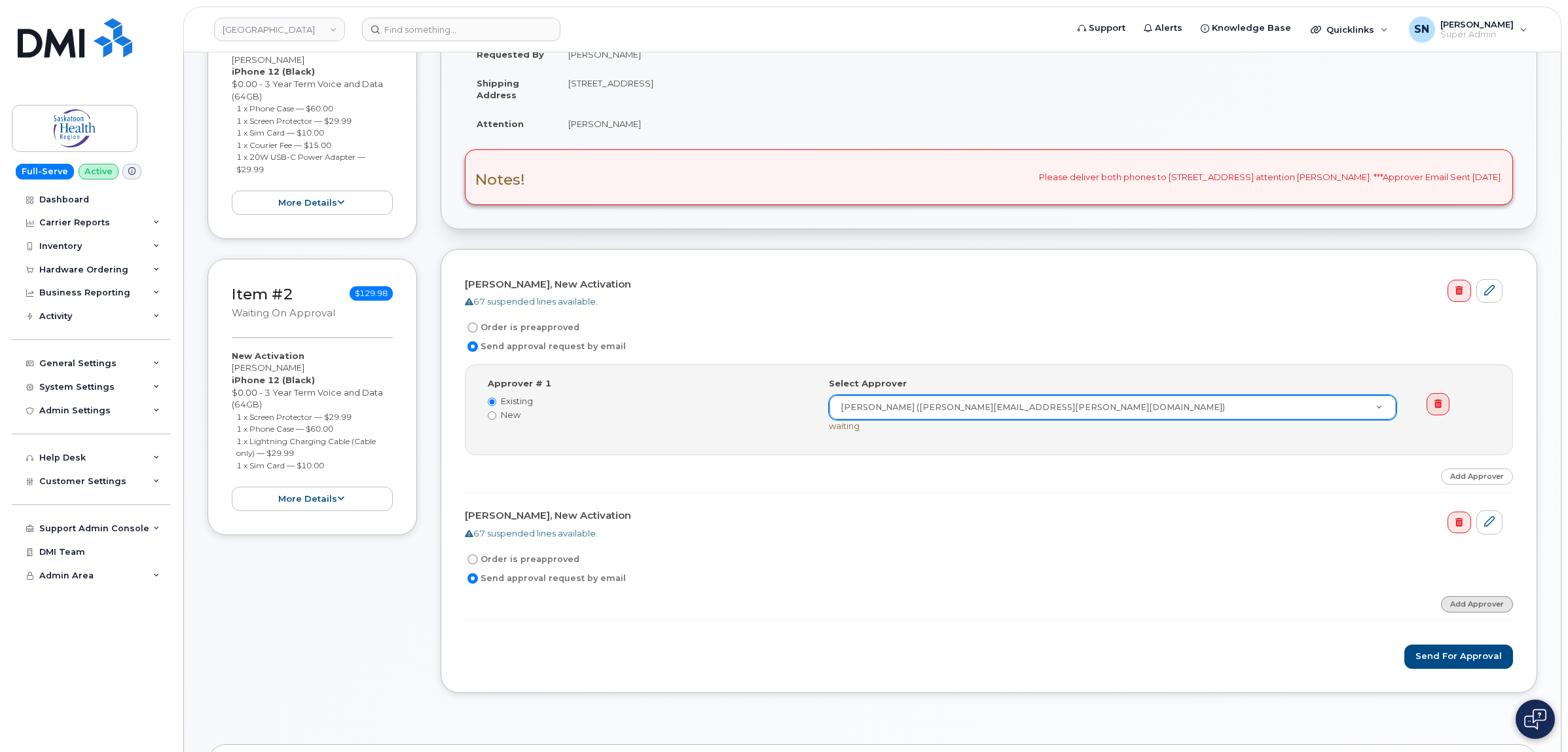
click at [1497, 607] on link "Add Approver" at bounding box center [1477, 605] width 72 height 16
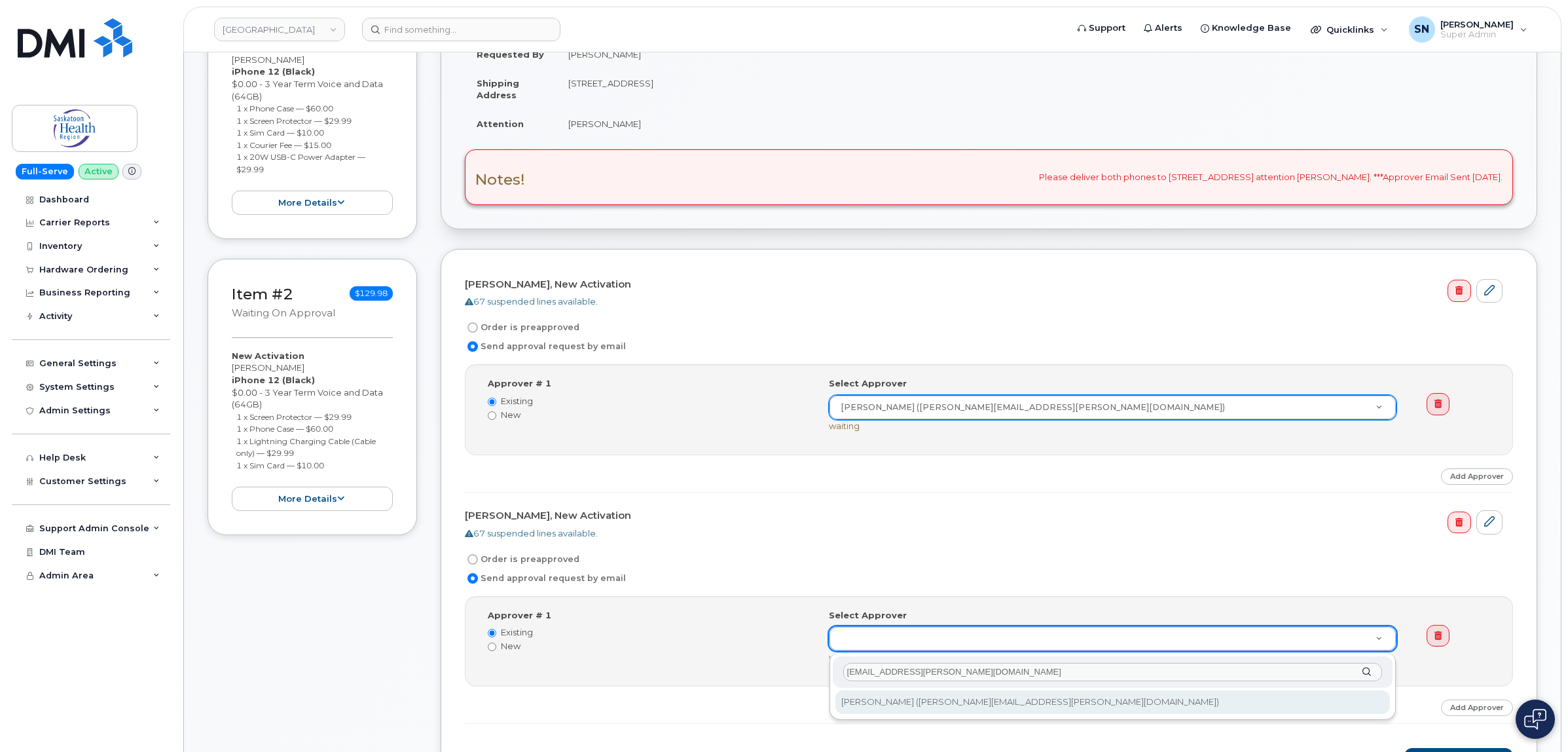
type input "[EMAIL_ADDRESS][PERSON_NAME][DOMAIN_NAME]"
type input "820160"
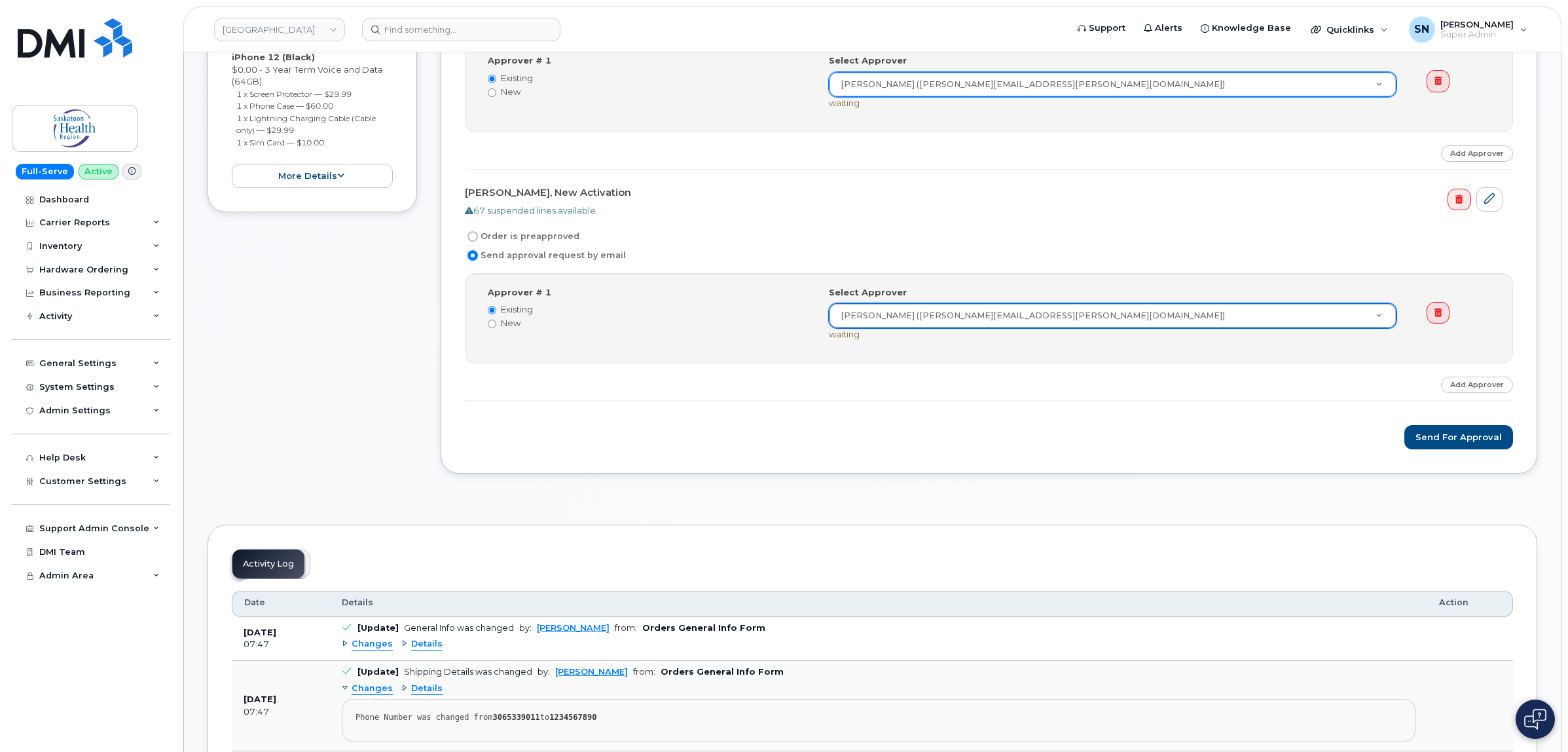
scroll to position [573, 0]
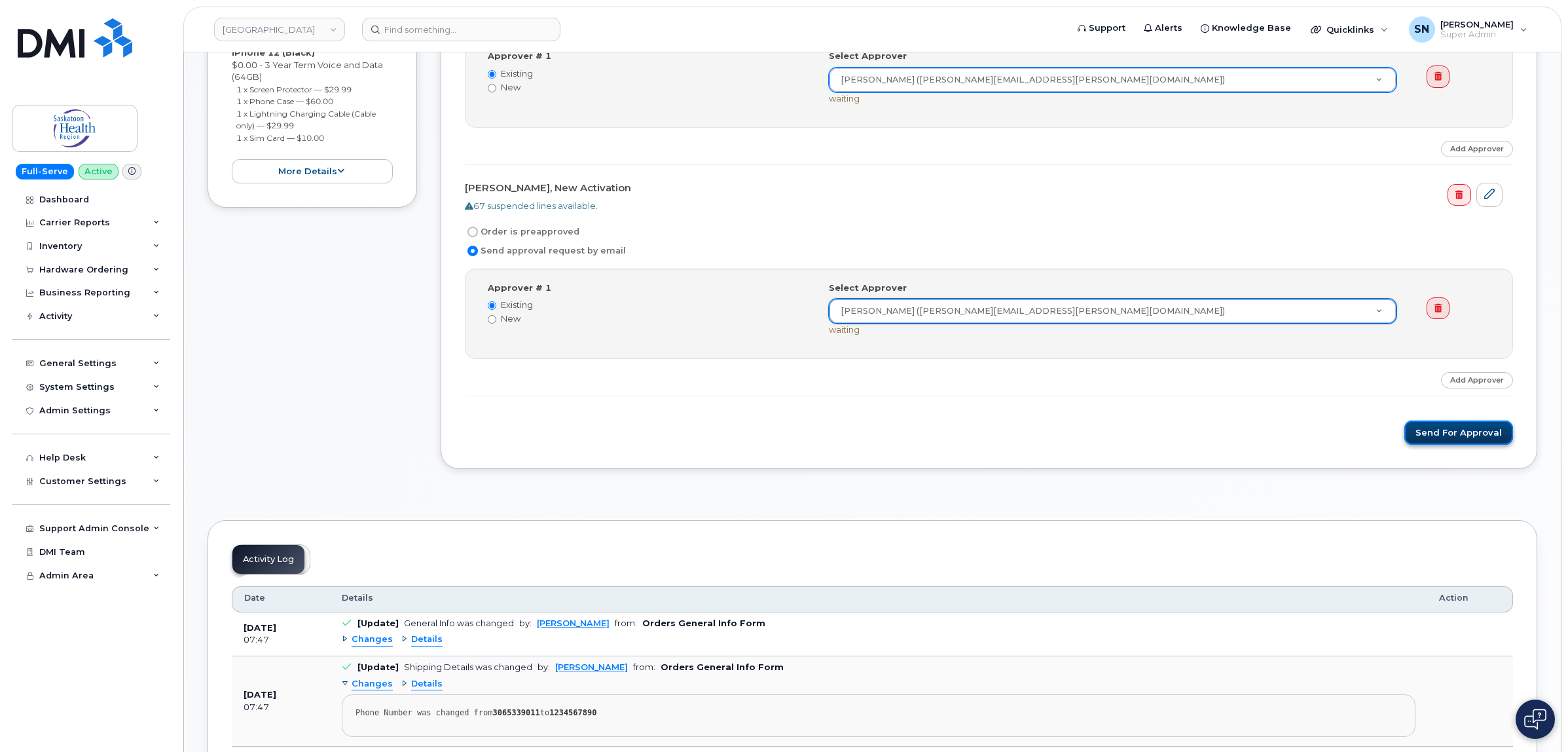
click at [1449, 434] on button "Send for Approval" at bounding box center [1458, 433] width 108 height 25
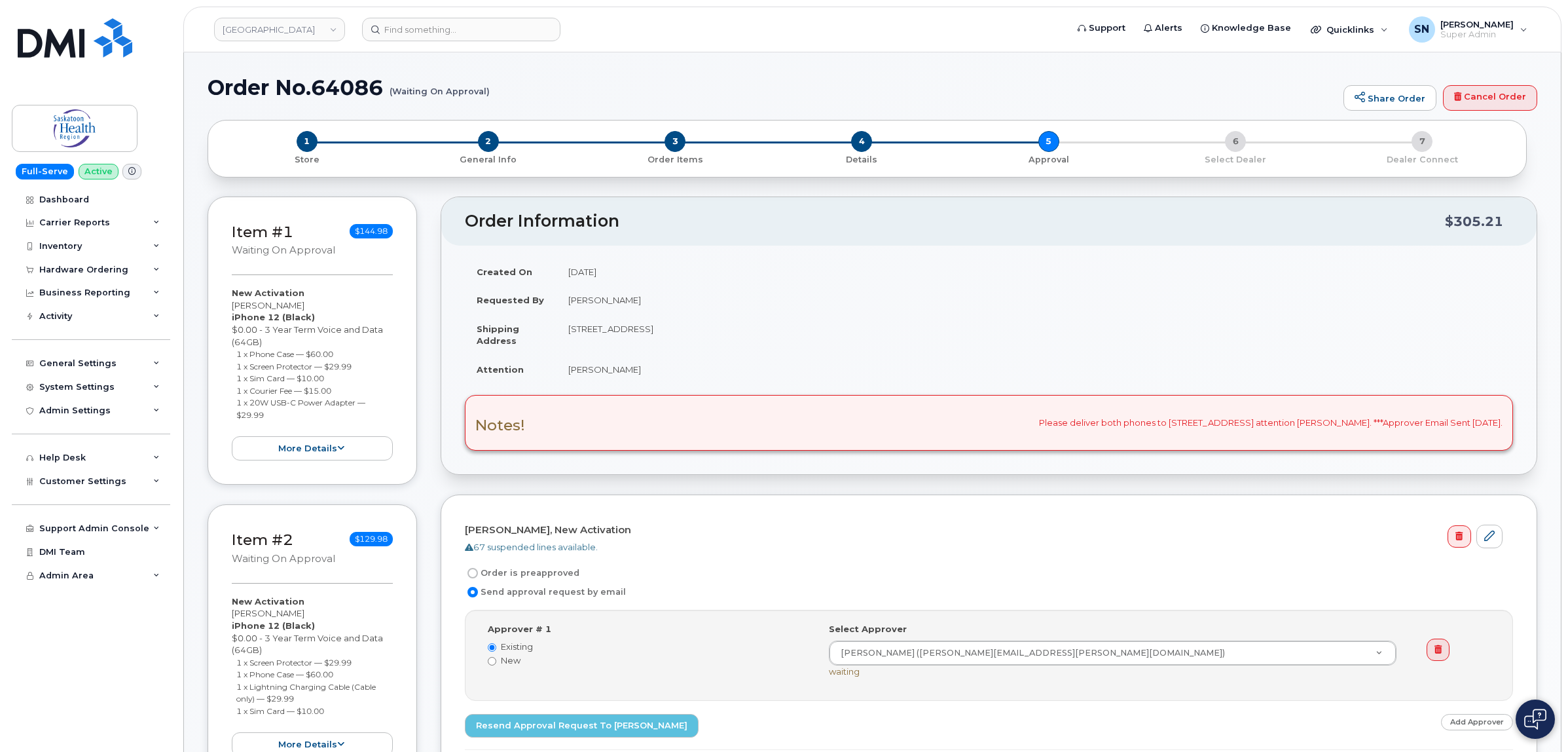
click at [519, 489] on div "Order Information $305.21 Created On [DATE] Requested By [PERSON_NAME] Shipping…" at bounding box center [989, 641] width 1097 height 890
